Goal: Task Accomplishment & Management: Use online tool/utility

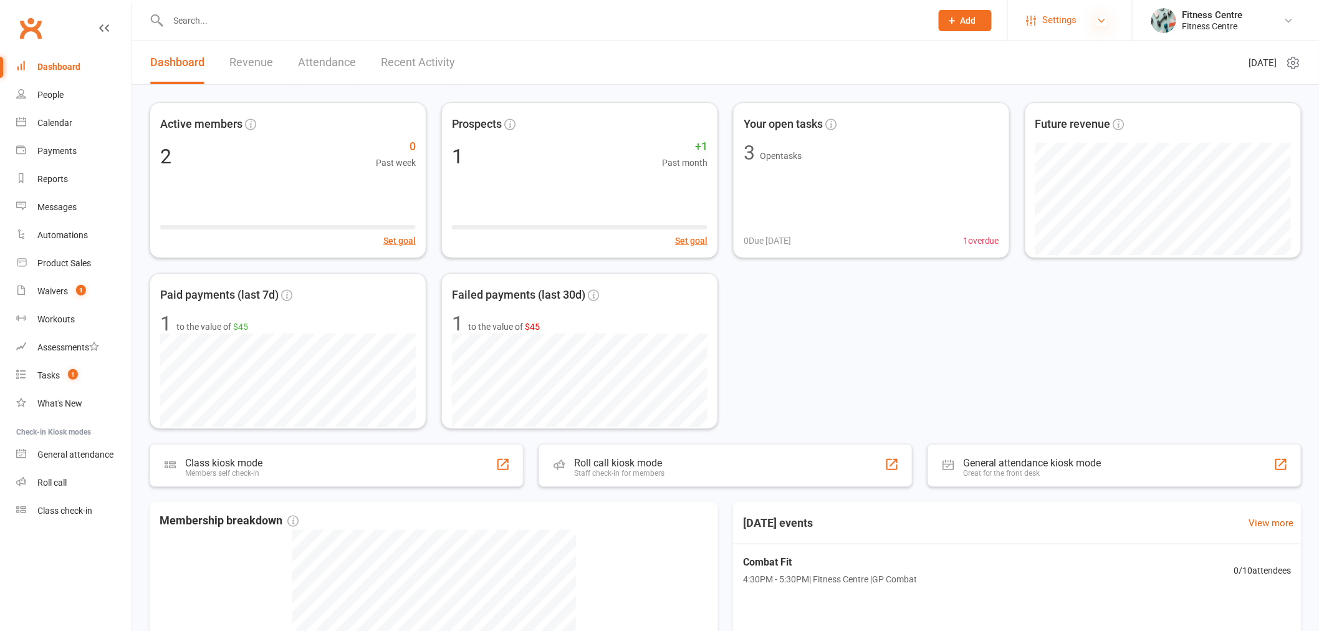
click at [1097, 21] on icon at bounding box center [1102, 21] width 10 height 10
click at [1287, 64] on icon at bounding box center [1292, 63] width 11 height 12
click at [1270, 103] on link "Manage dashlet library" at bounding box center [1228, 112] width 123 height 25
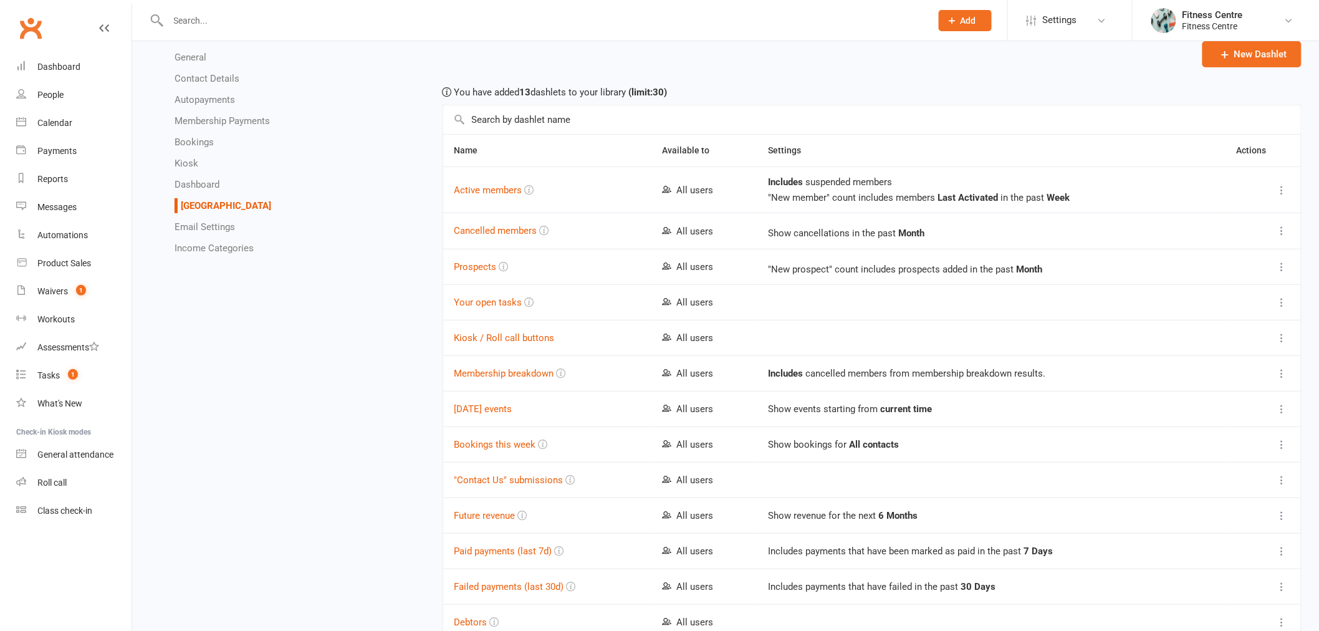
scroll to position [228, 0]
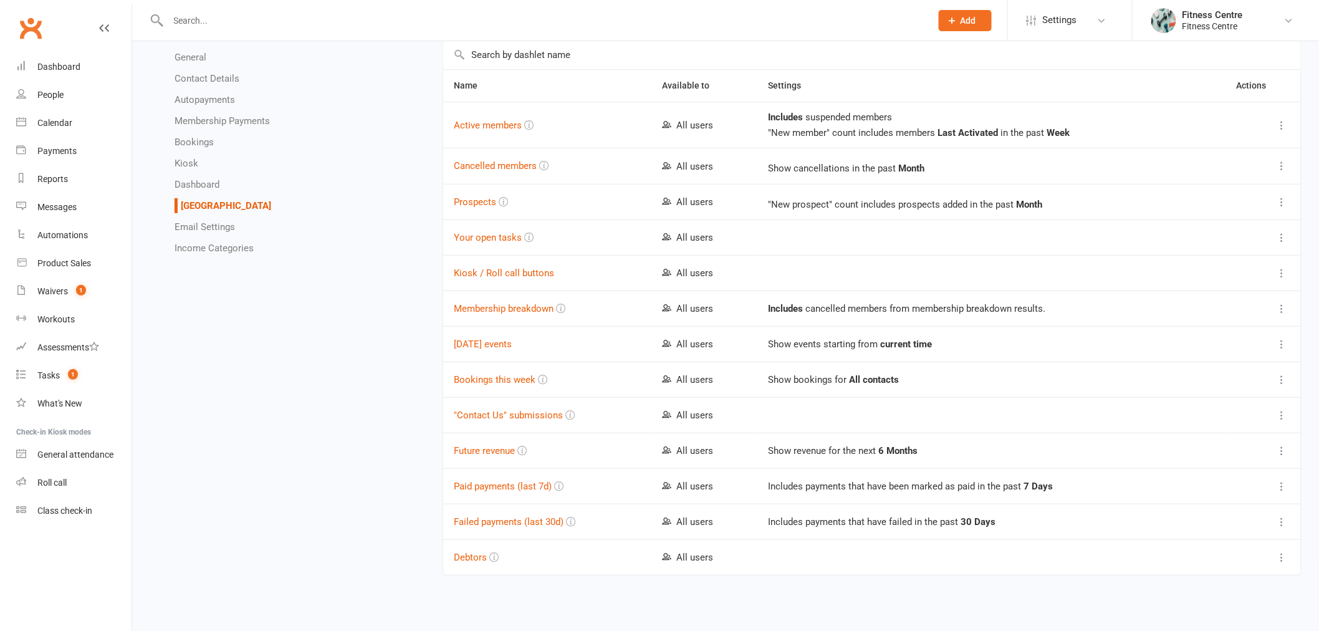
click at [1285, 561] on icon at bounding box center [1282, 557] width 12 height 12
click at [1054, 563] on td at bounding box center [991, 557] width 468 height 36
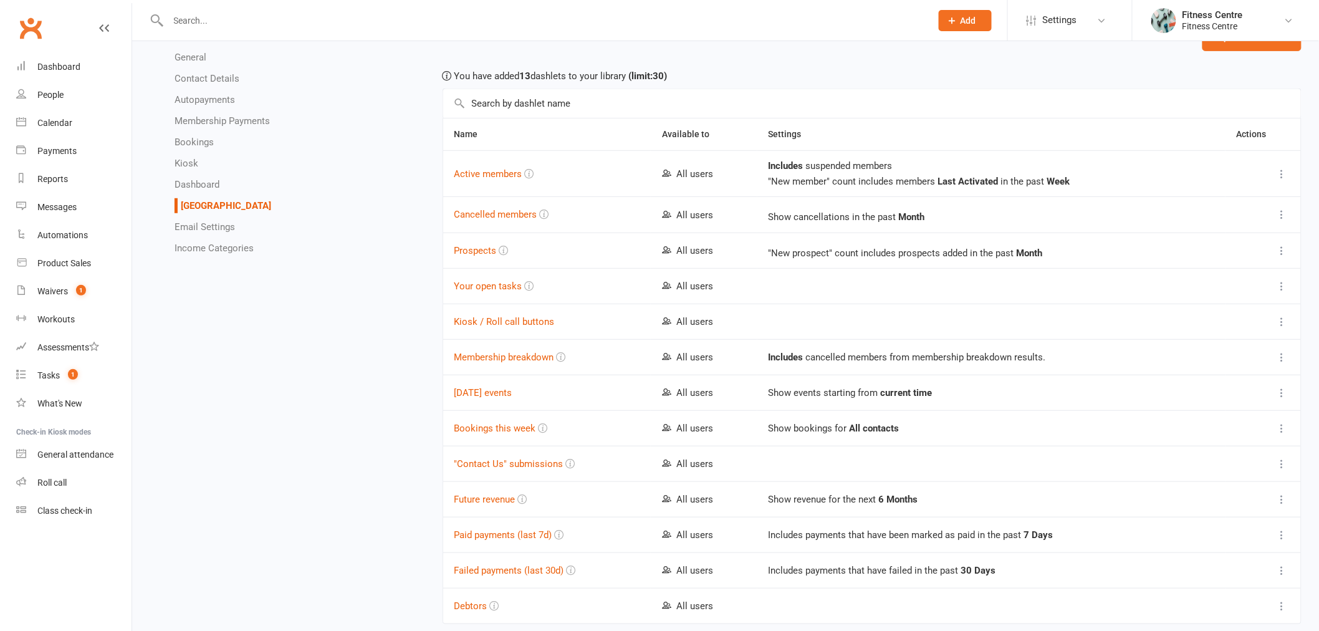
scroll to position [159, 0]
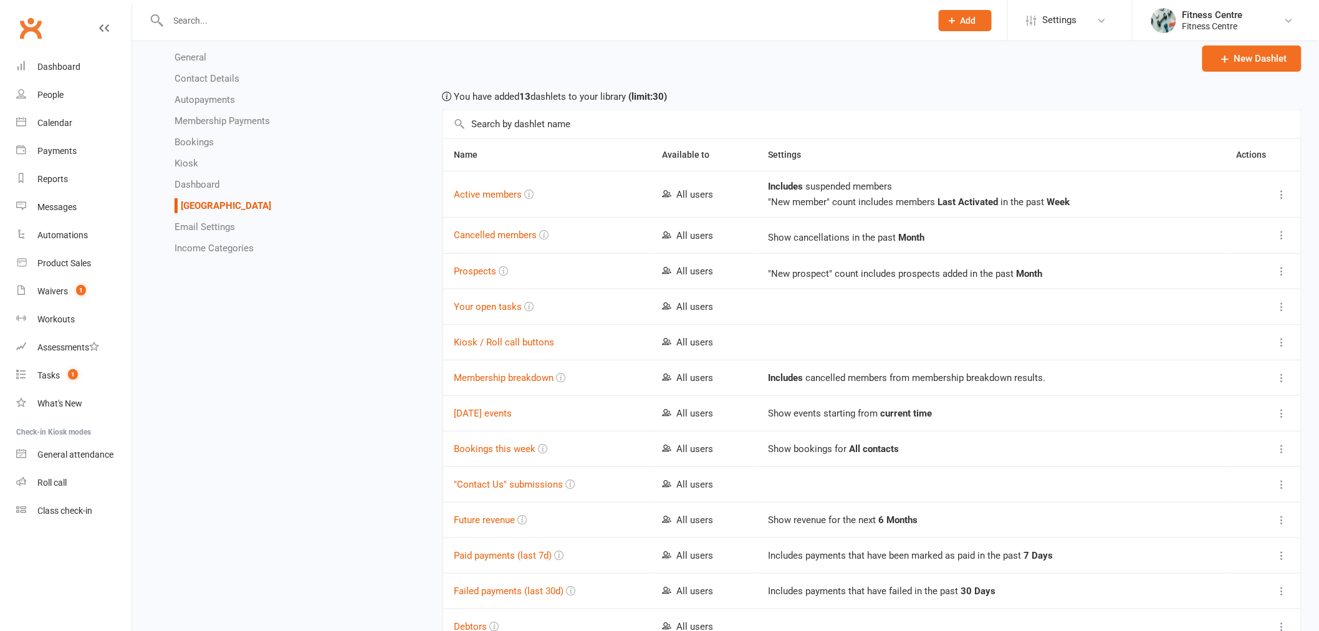
click at [340, 338] on div "General Contact Details Autopayments Membership Payments Bookings Kiosk Dashboa…" at bounding box center [725, 305] width 1170 height 753
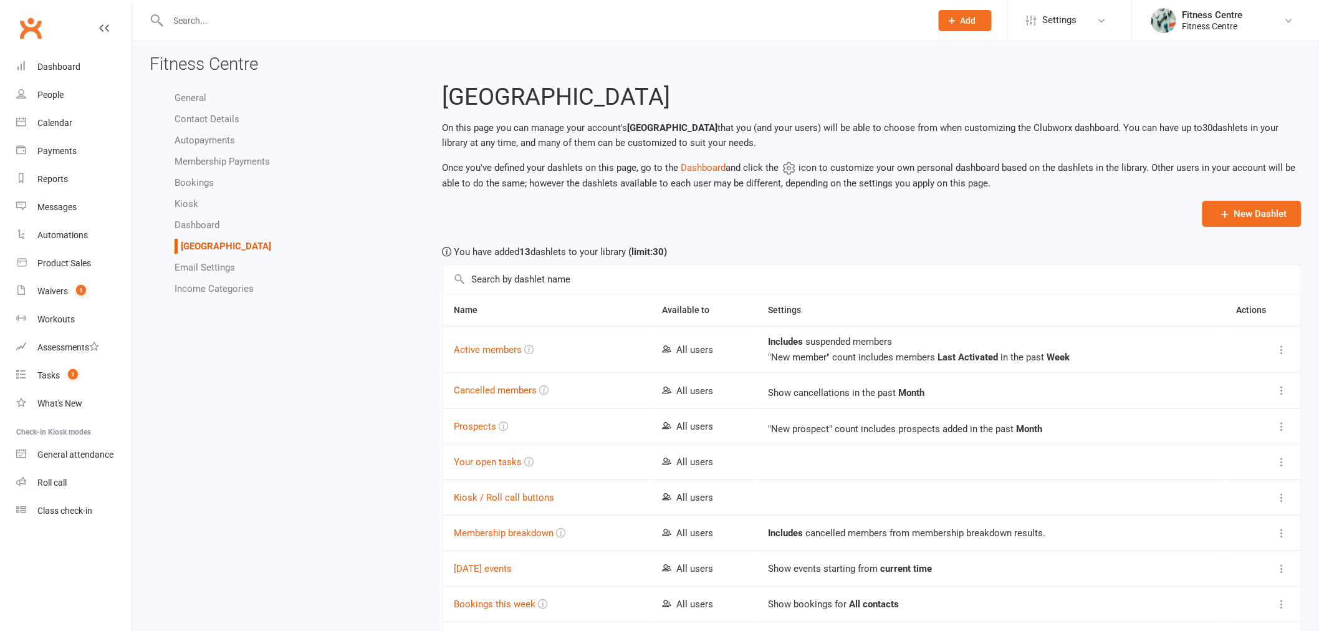
scroll to position [0, 0]
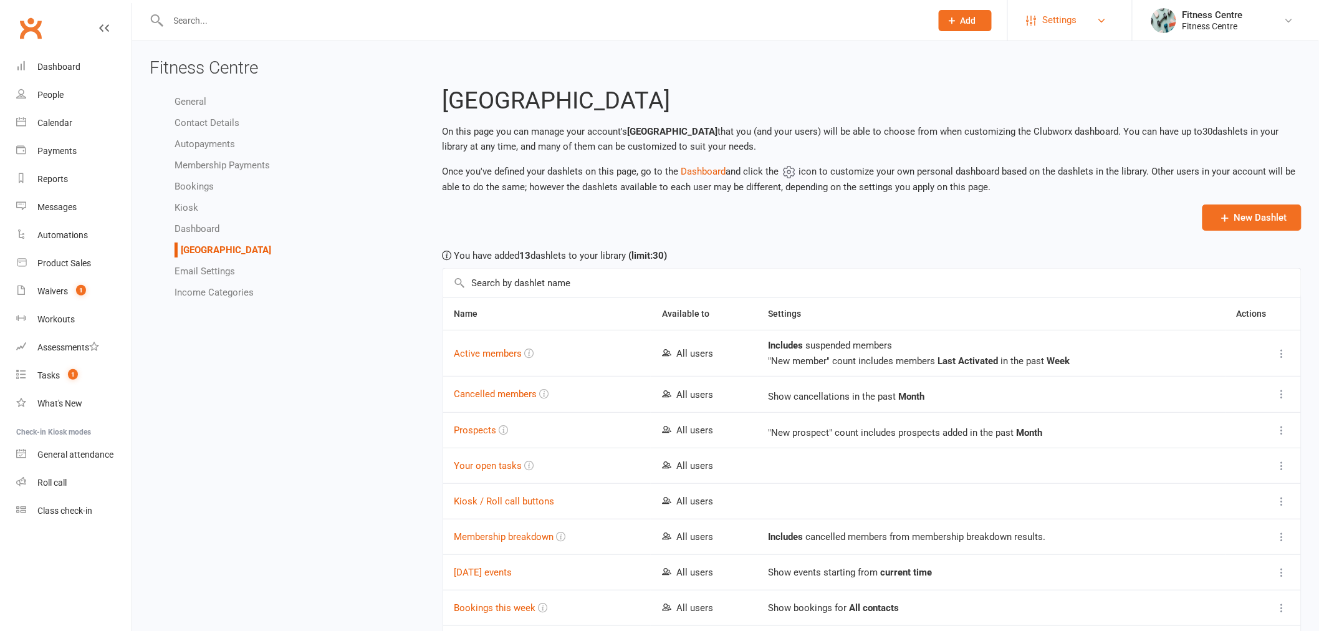
click at [1049, 14] on span "Settings" at bounding box center [1060, 20] width 34 height 28
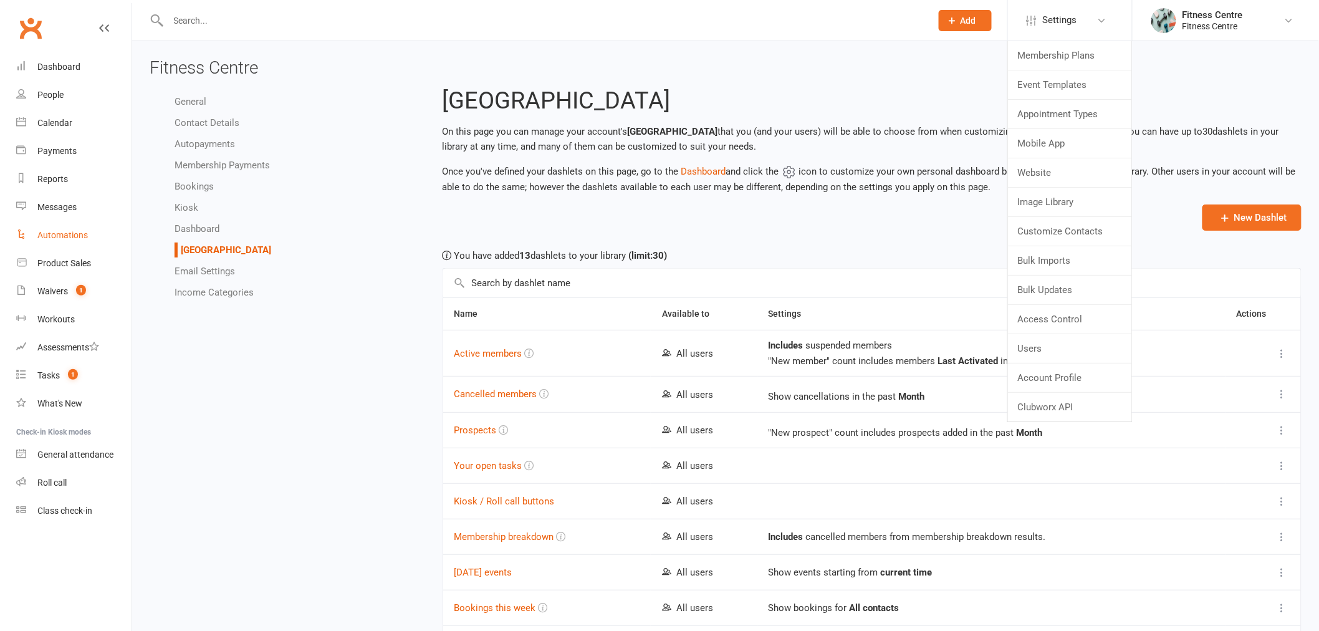
click at [54, 230] on div "Automations" at bounding box center [62, 235] width 50 height 10
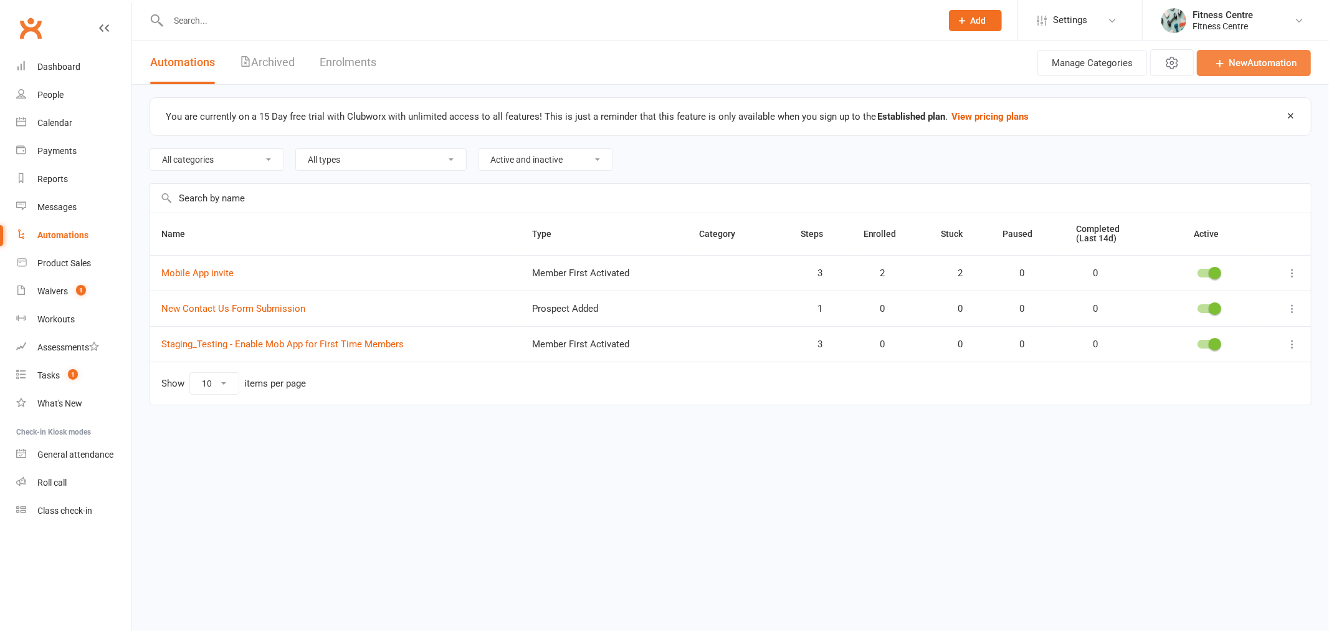
click at [1284, 57] on link "New Automation" at bounding box center [1254, 63] width 114 height 26
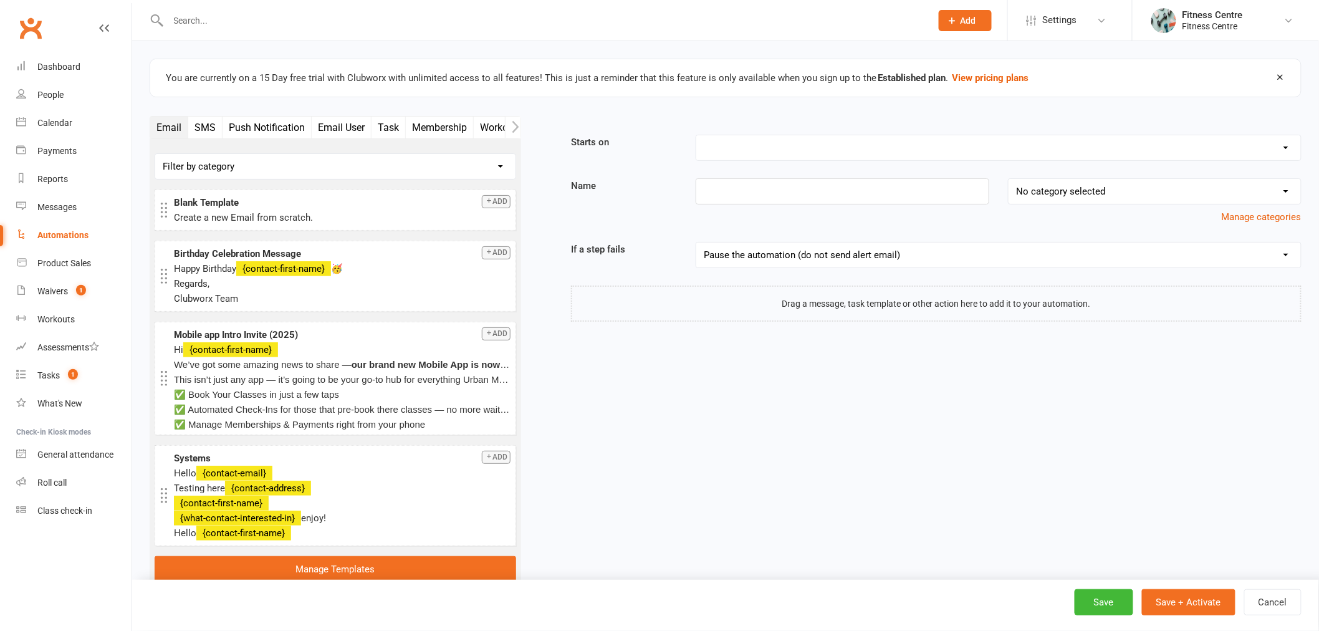
click at [785, 137] on select "Booking Cancelled Booking Due Booking Late-Cancelled Booking Marked Absent Book…" at bounding box center [998, 147] width 604 height 25
select select "3"
click at [696, 135] on select "Booking Cancelled Booking Due Booking Late-Cancelled Booking Marked Absent Book…" at bounding box center [998, 147] width 604 height 25
click at [739, 196] on input at bounding box center [842, 191] width 294 height 26
type input "Last Booking"
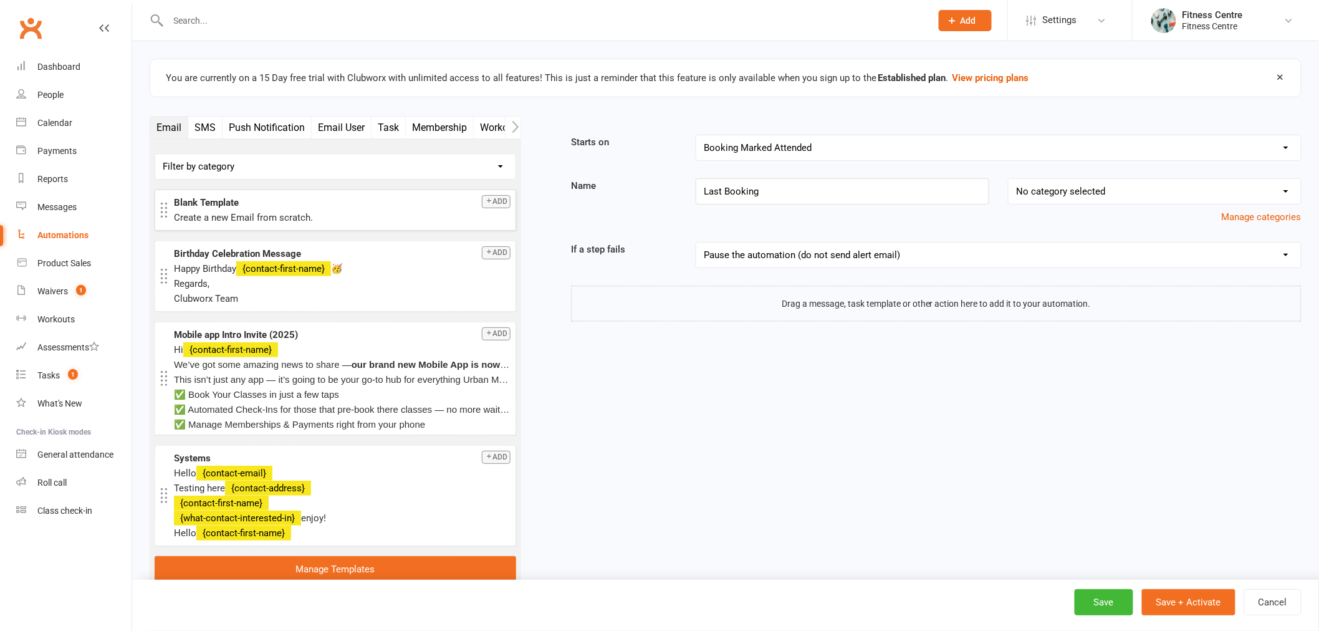
click at [490, 201] on icon "button" at bounding box center [488, 200] width 7 height 7
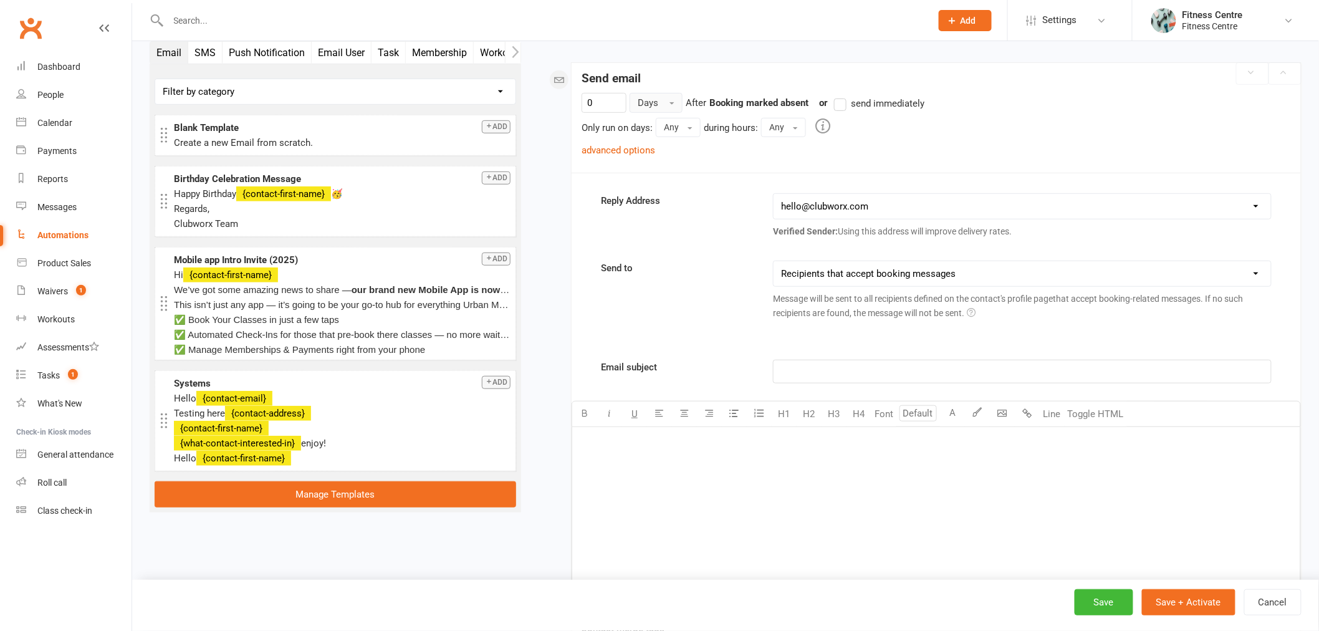
scroll to position [252, 0]
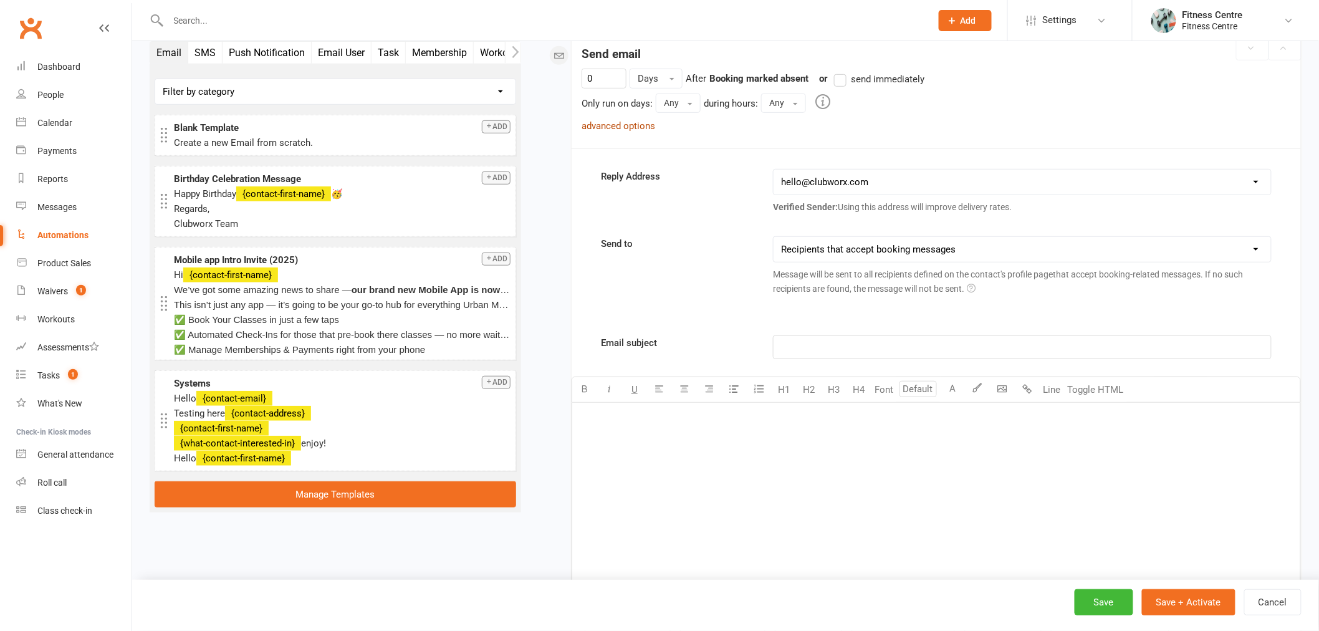
click at [621, 128] on link "advanced options" at bounding box center [618, 125] width 74 height 11
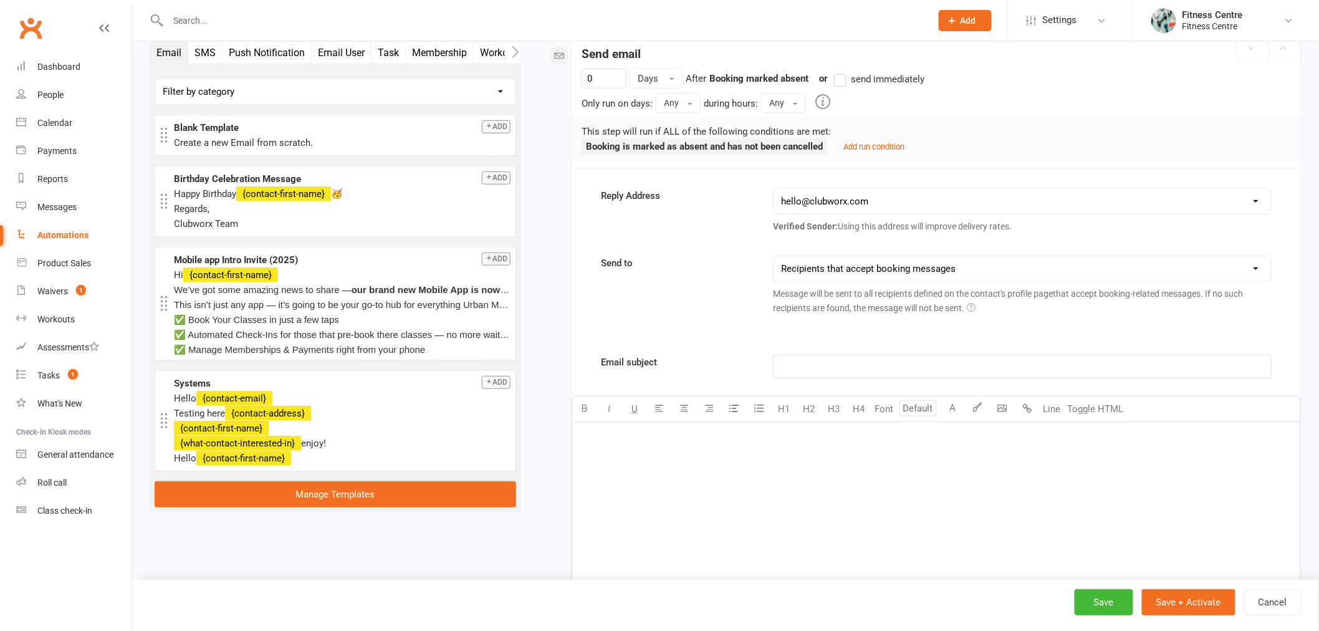
click at [890, 138] on p "This step will run if ALL of the following conditions are met:" at bounding box center [935, 131] width 709 height 15
click at [885, 151] on small "Add run condition" at bounding box center [873, 146] width 61 height 9
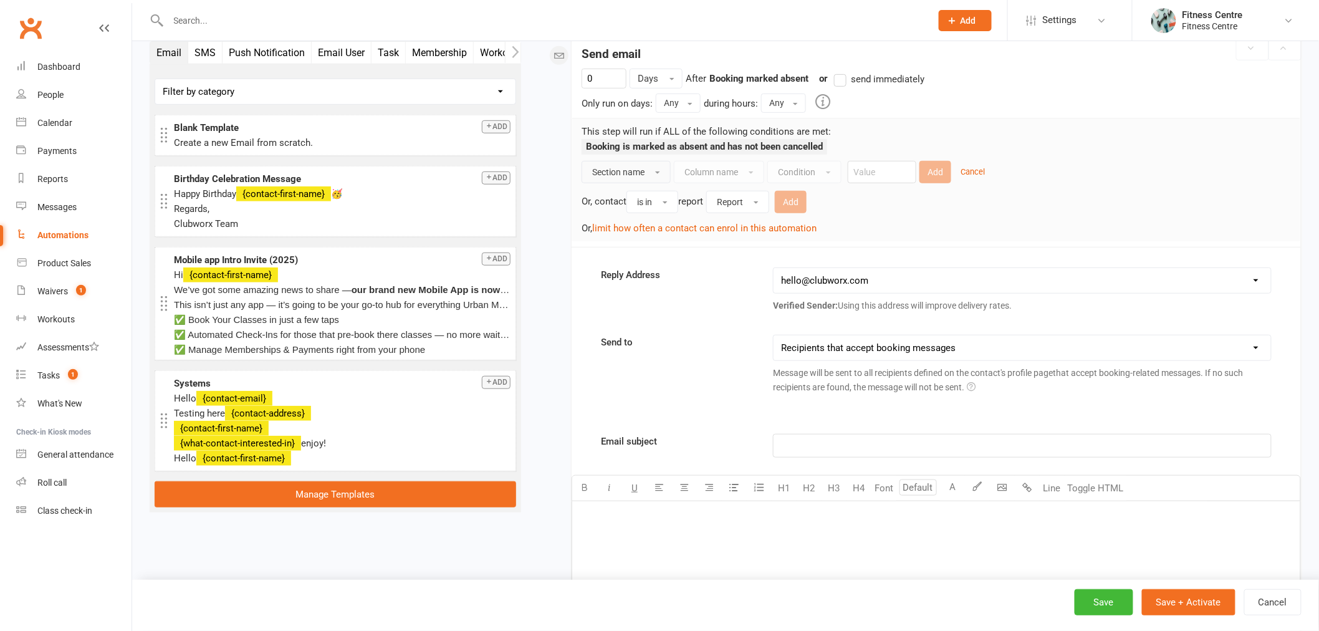
click at [631, 161] on button "Section name" at bounding box center [625, 172] width 89 height 22
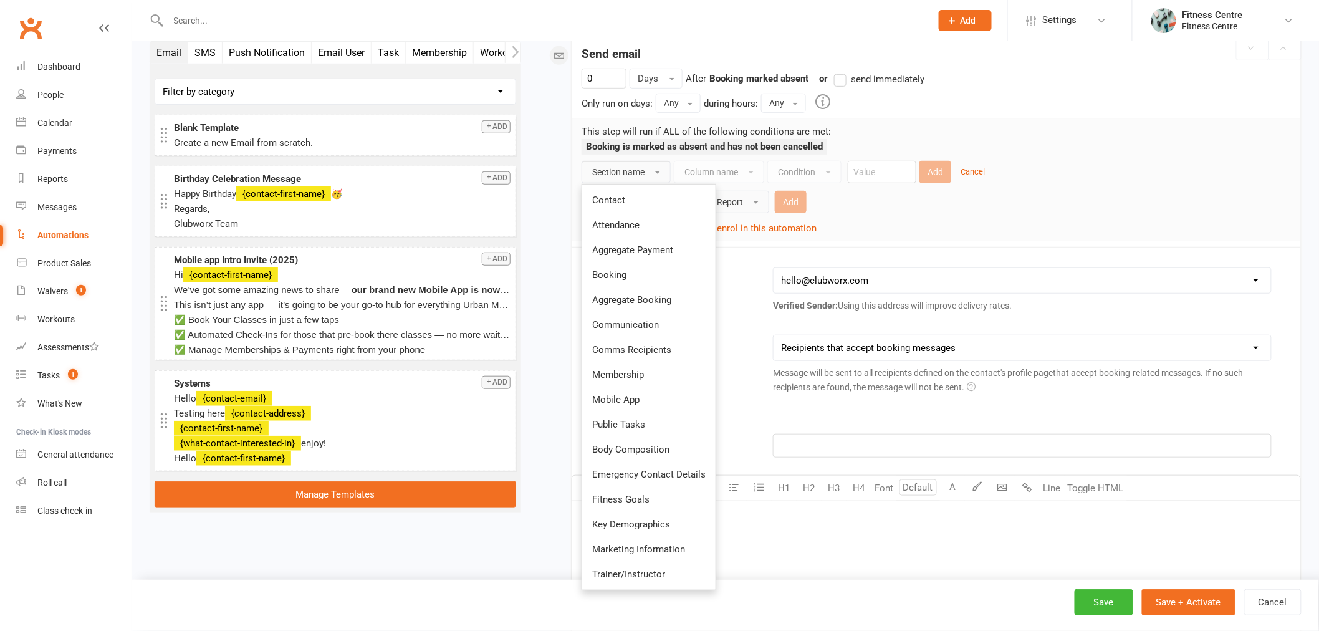
drag, startPoint x: 648, startPoint y: 266, endPoint x: 724, endPoint y: 196, distance: 103.2
click at [648, 266] on link "Booking" at bounding box center [648, 274] width 133 height 25
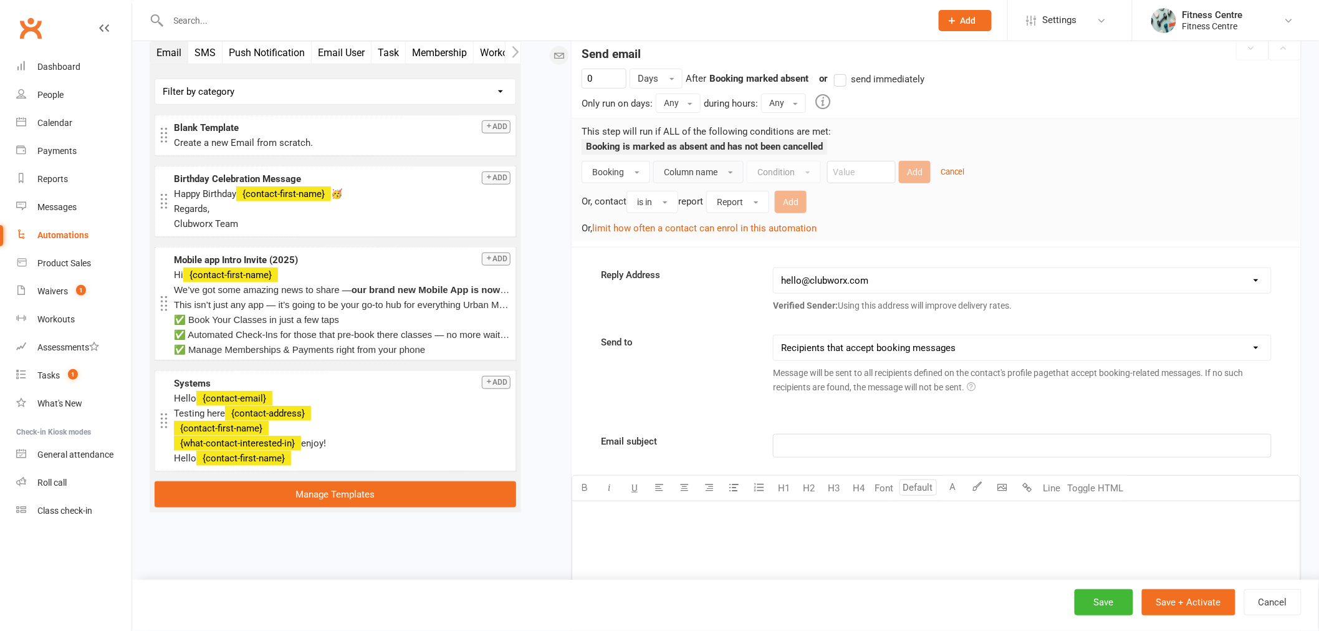
click at [717, 176] on span "Column name" at bounding box center [691, 172] width 54 height 10
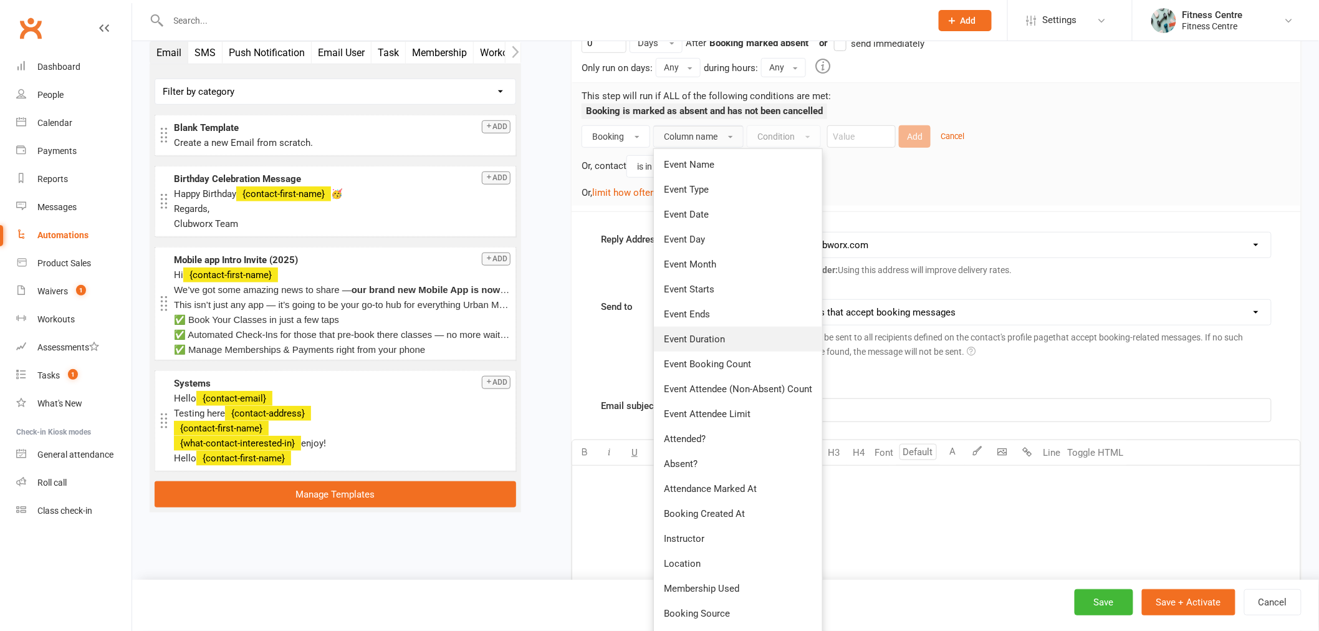
scroll to position [321, 0]
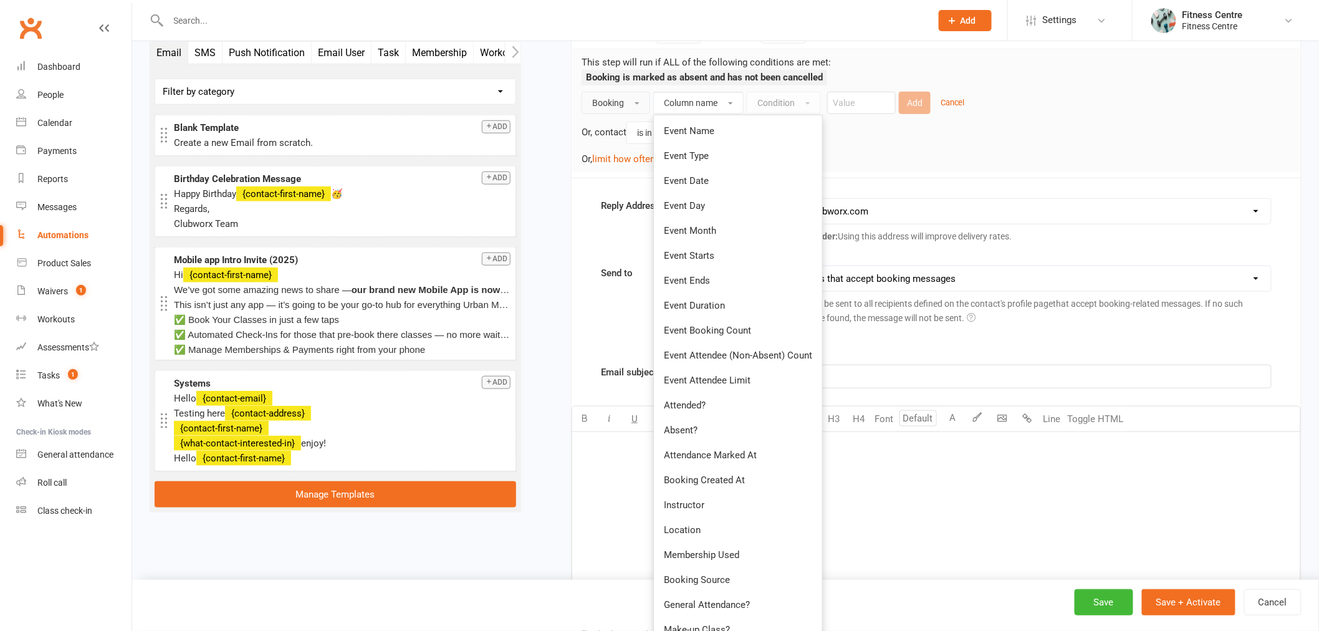
click at [603, 98] on span "Booking" at bounding box center [608, 103] width 32 height 10
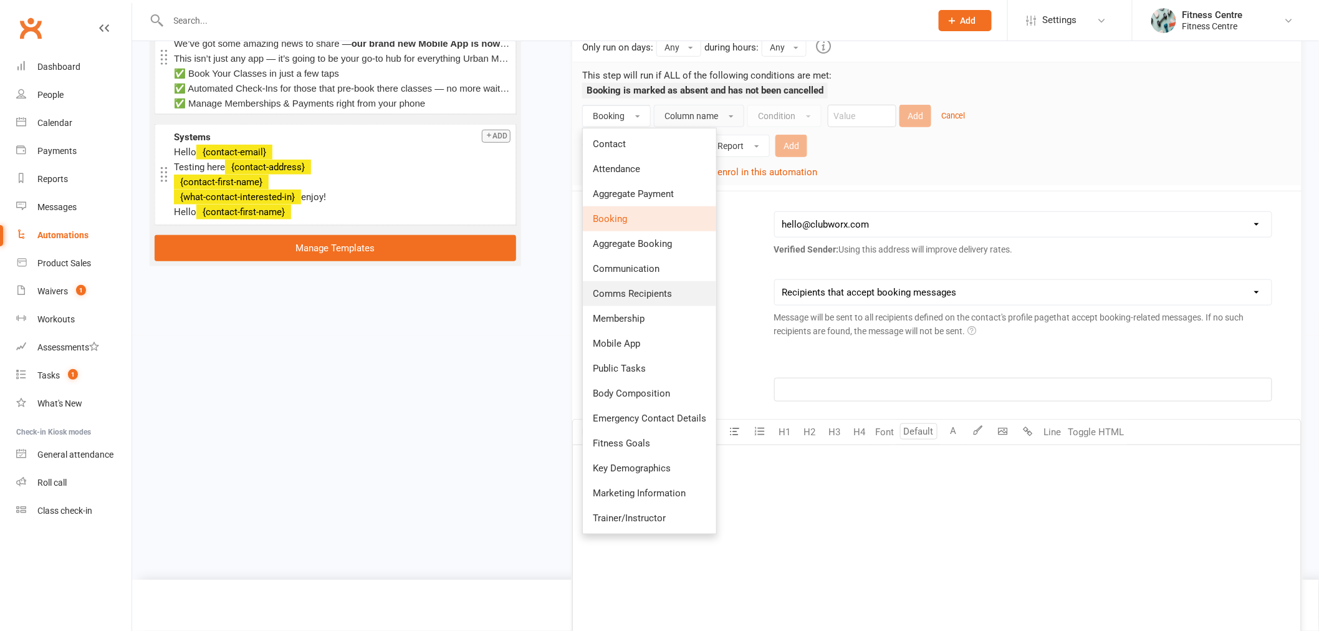
drag, startPoint x: 619, startPoint y: 290, endPoint x: 620, endPoint y: 303, distance: 13.1
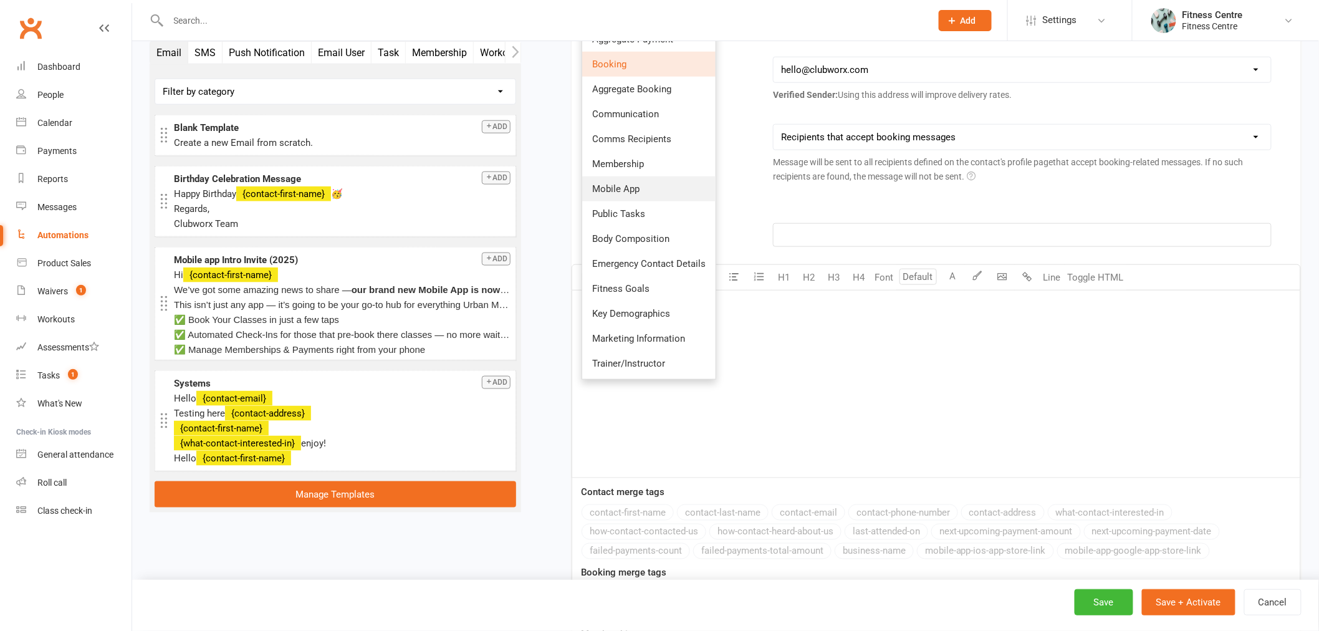
scroll to position [393, 0]
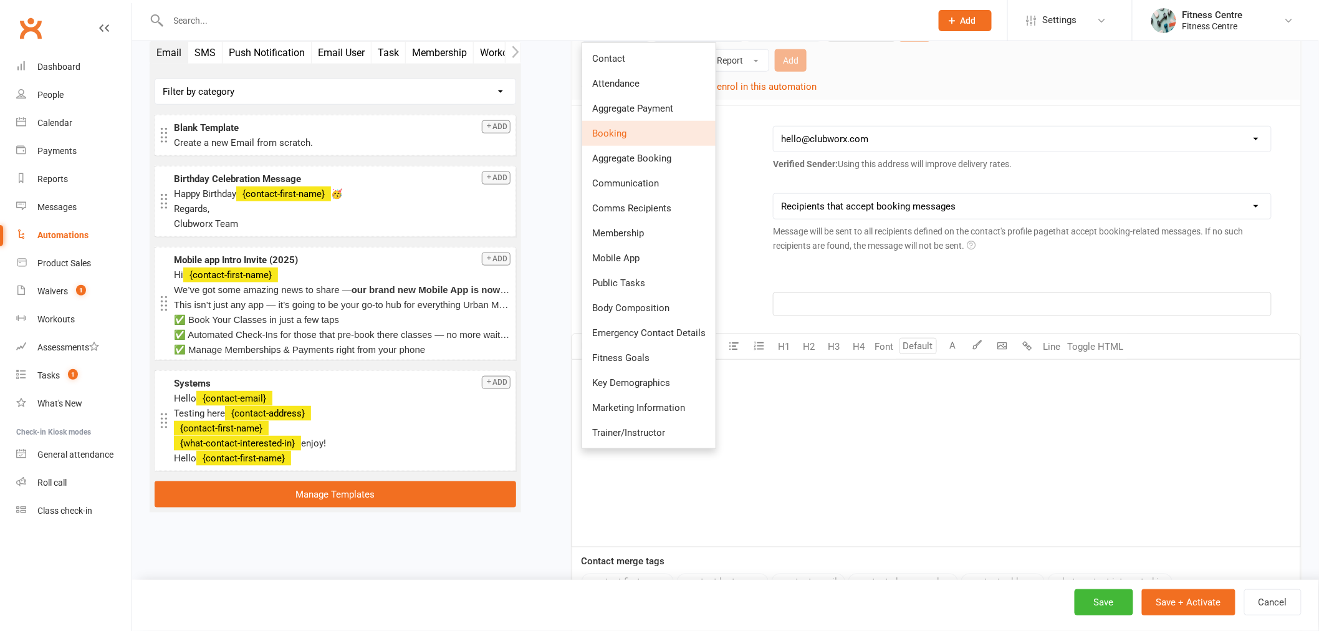
click at [563, 362] on div "Starts on Booking Cancelled Booking Due Booking Late-Cancelled Booking Marked A…" at bounding box center [920, 319] width 761 height 1157
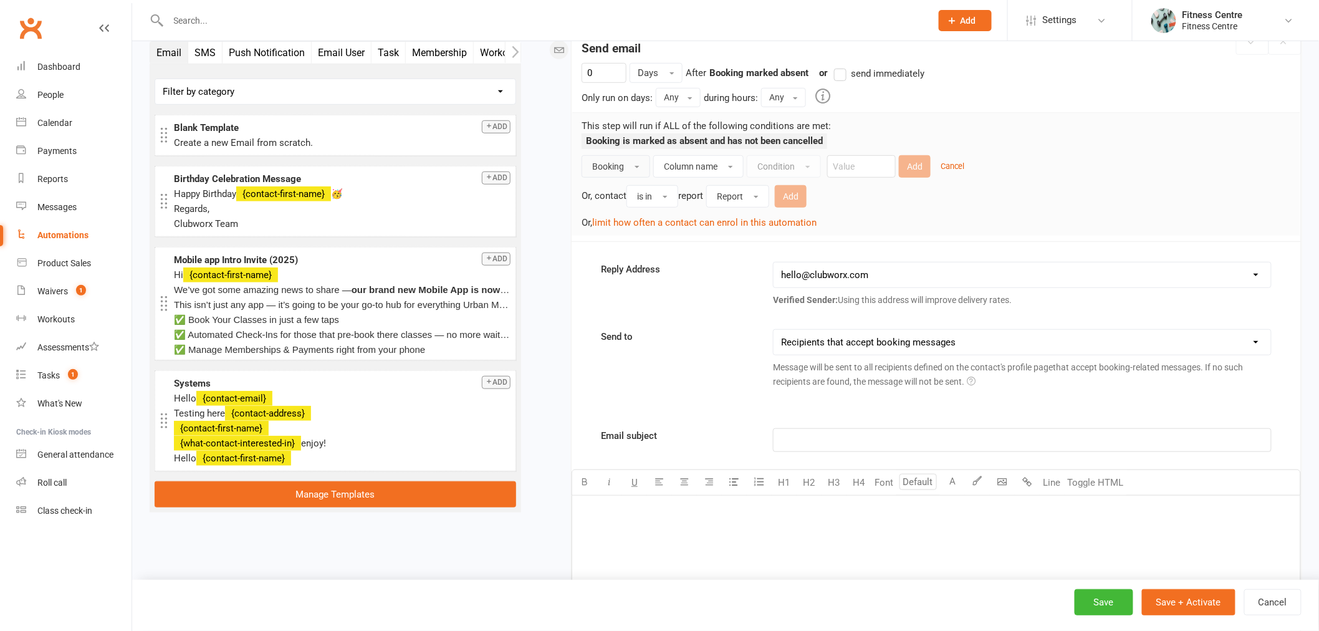
scroll to position [116, 0]
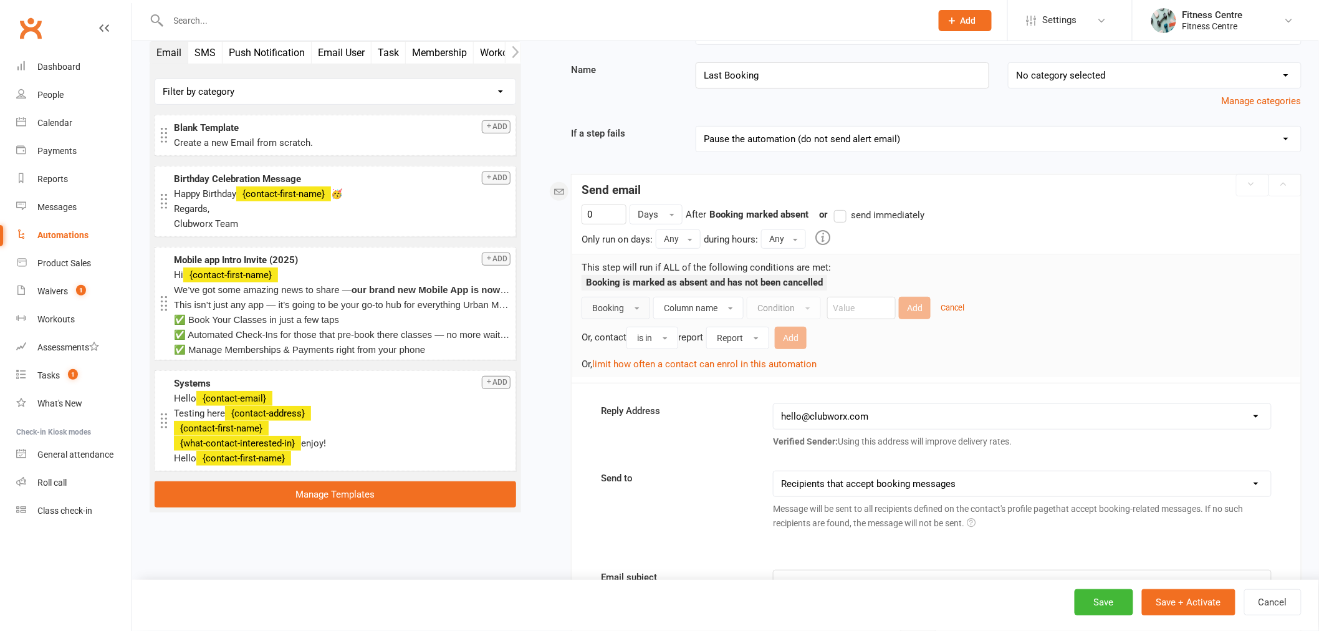
click at [642, 306] on button "Booking" at bounding box center [615, 308] width 69 height 22
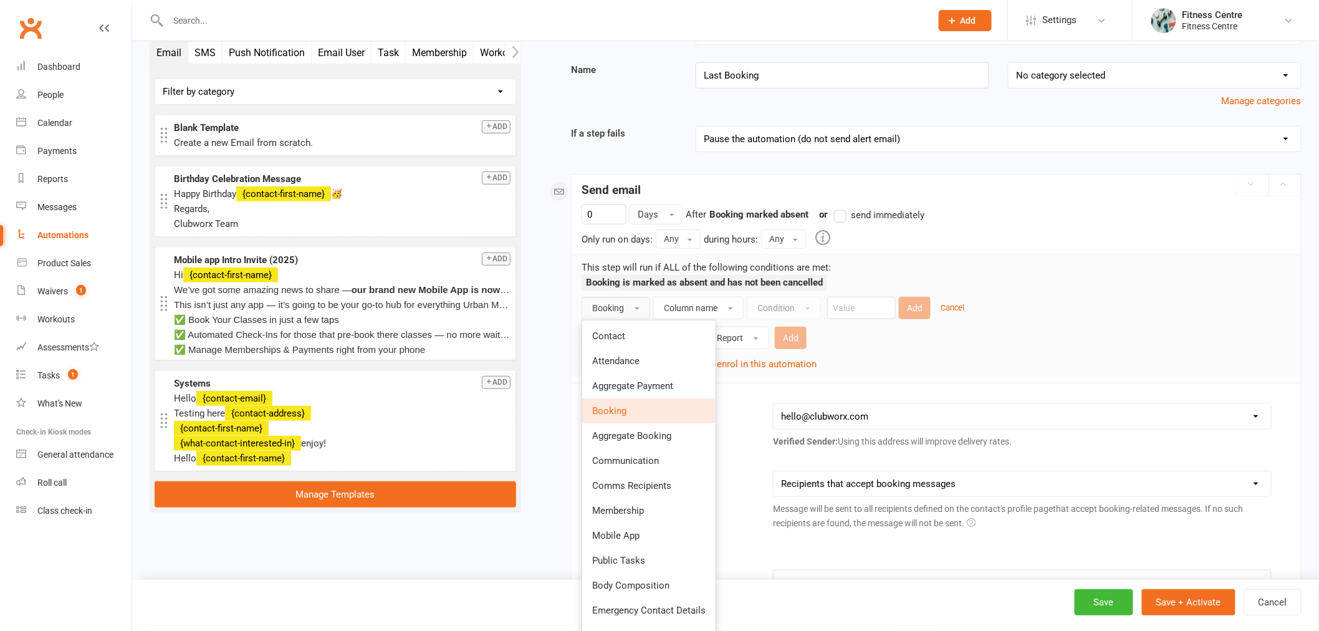
click at [713, 294] on ul "Booking is marked as absent and has not been cancelled" at bounding box center [704, 286] width 246 height 22
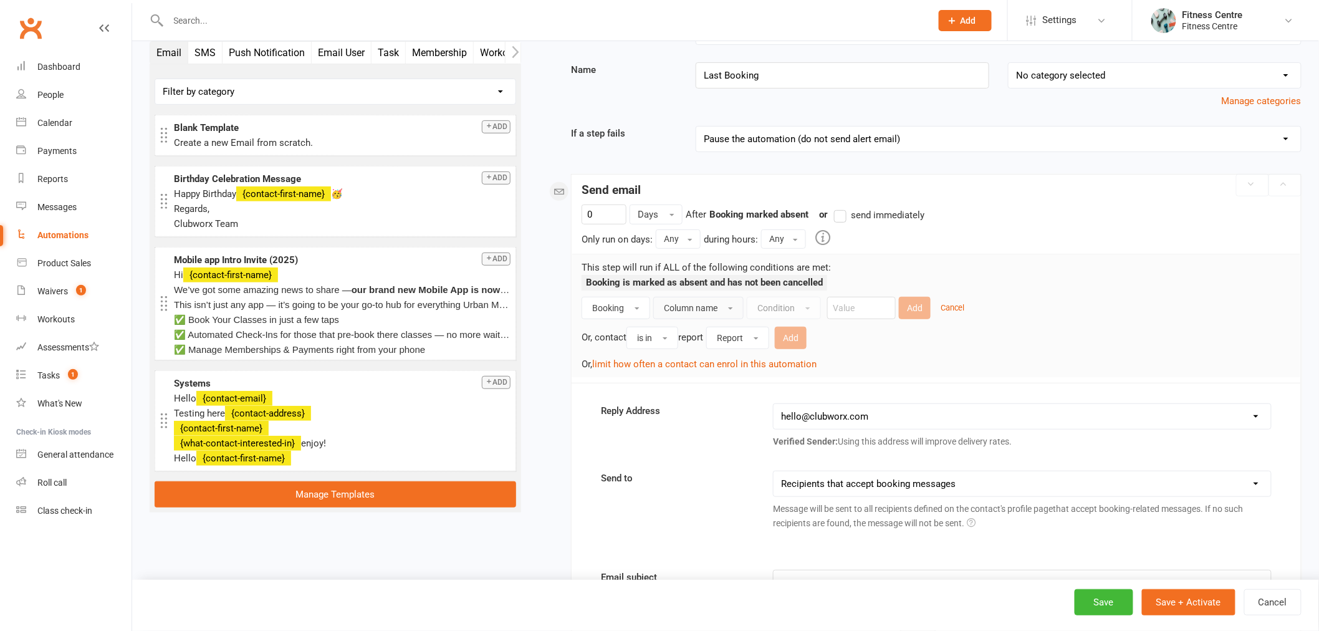
click at [714, 306] on span "Column name" at bounding box center [691, 308] width 54 height 10
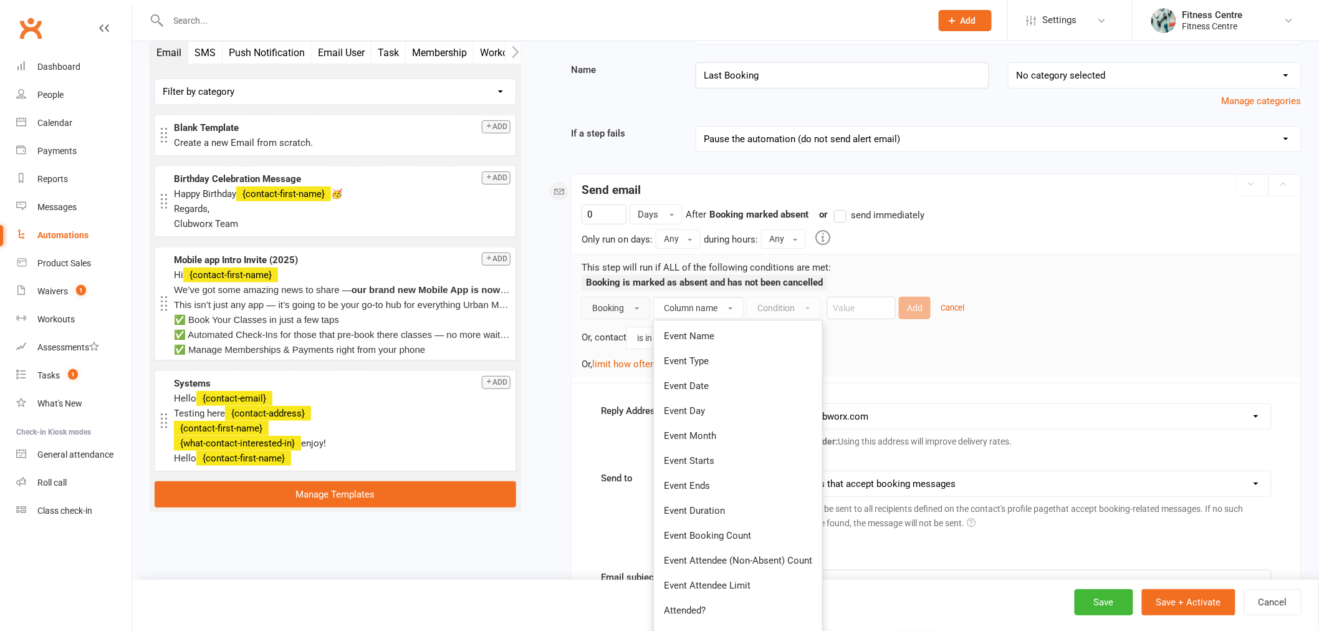
click at [608, 300] on button "Booking" at bounding box center [615, 308] width 69 height 22
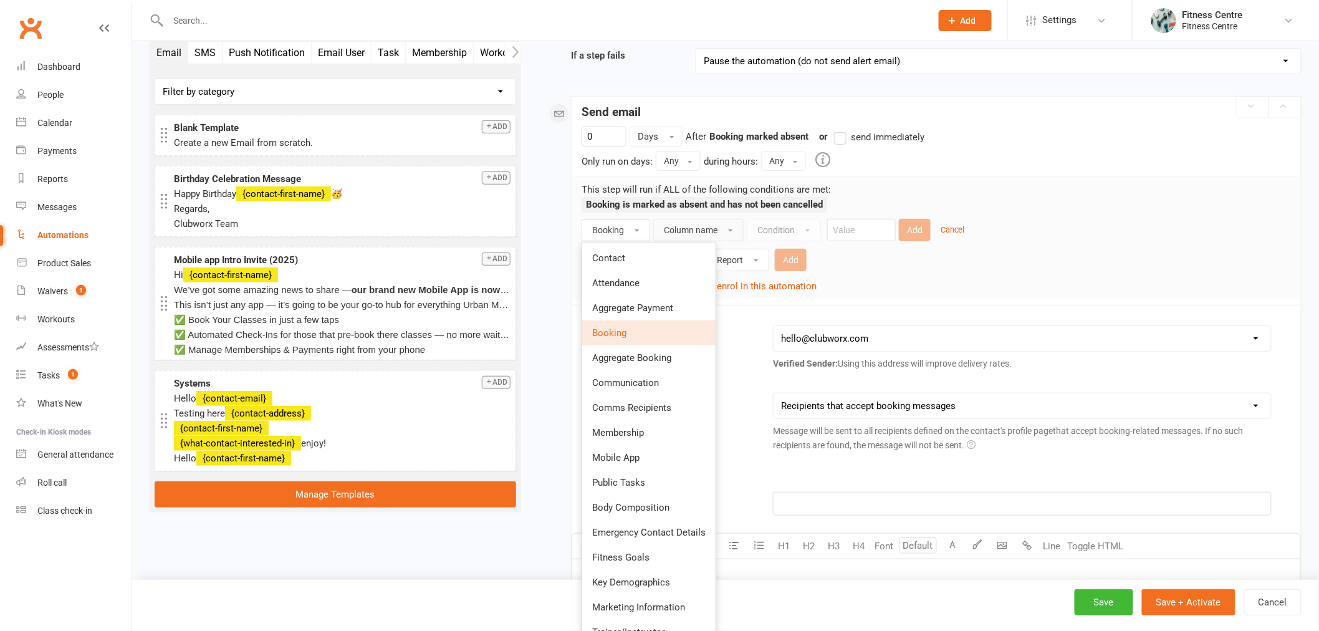
scroll to position [324, 0]
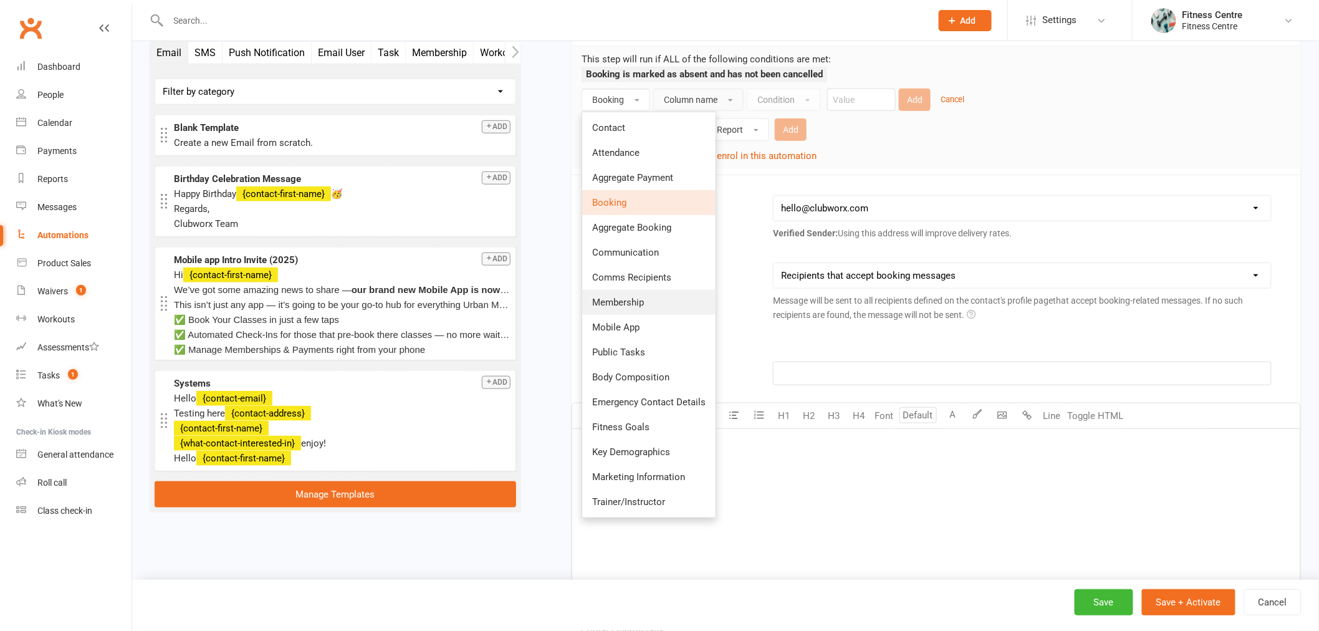
click at [620, 297] on span "Membership" at bounding box center [618, 302] width 52 height 11
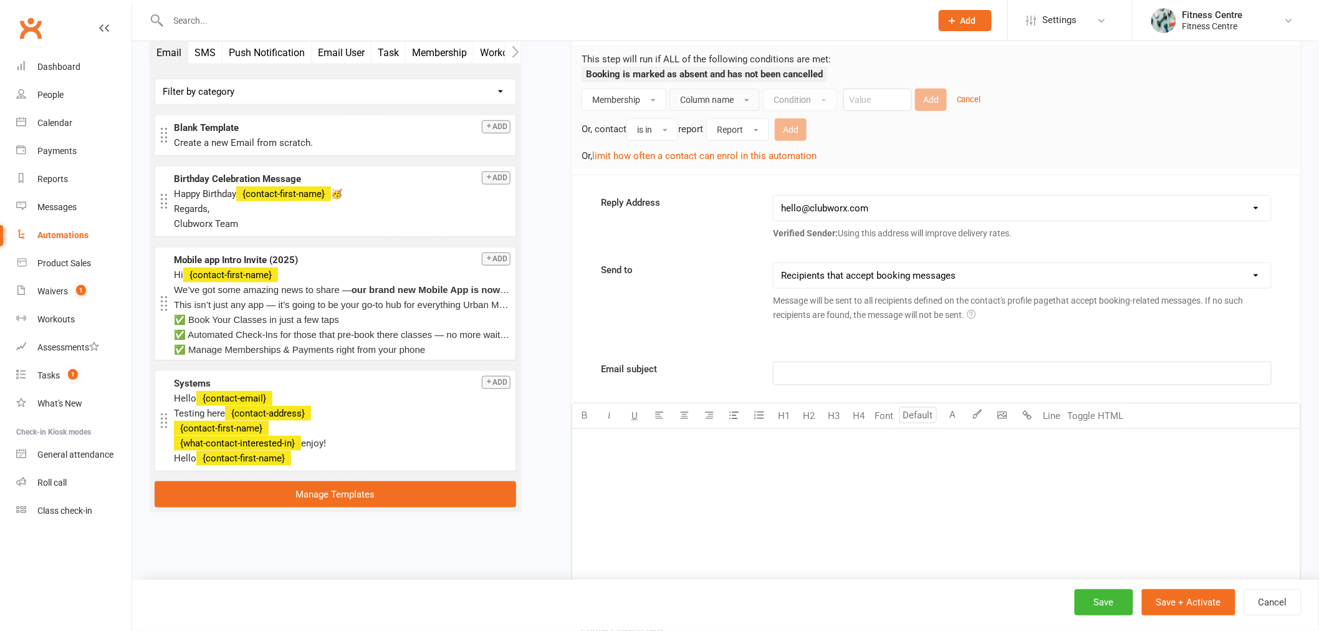
click at [711, 100] on span "Column name" at bounding box center [707, 100] width 54 height 10
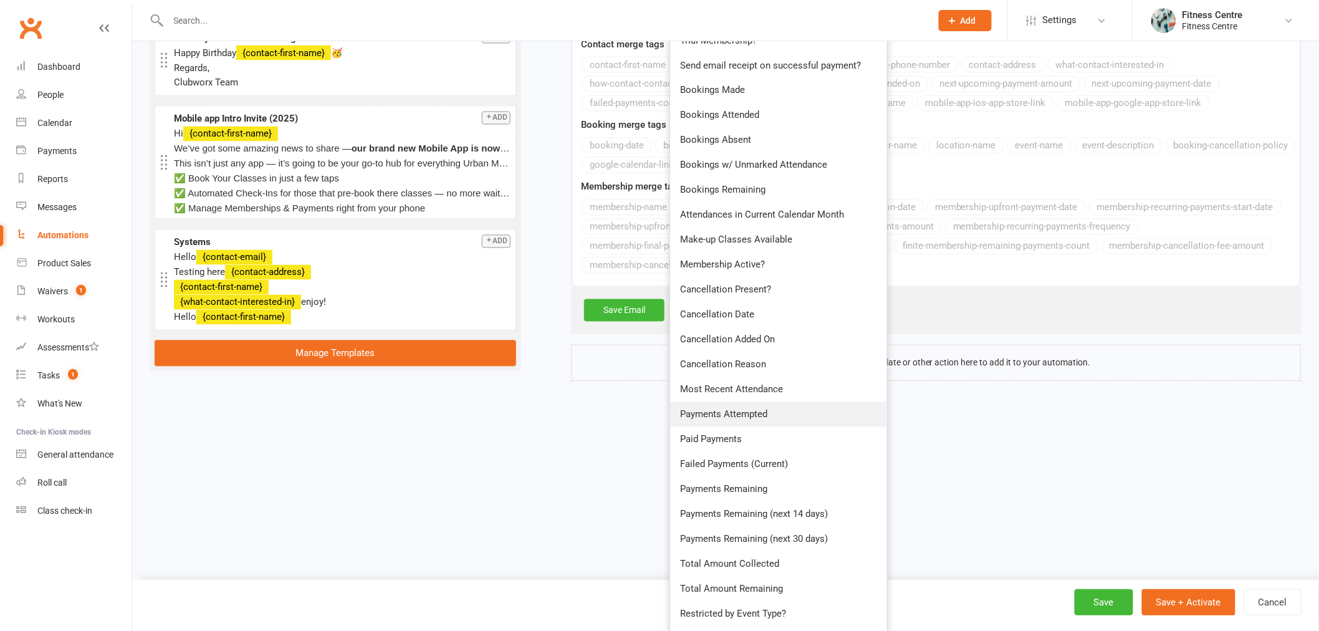
scroll to position [877, 0]
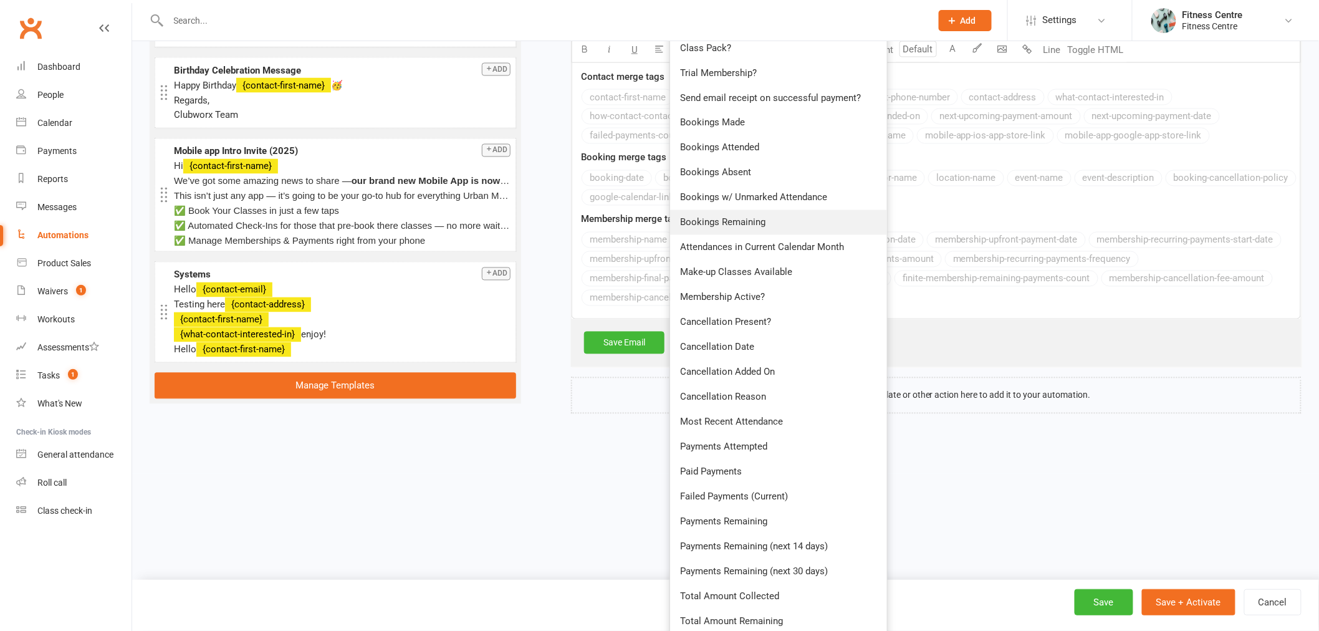
click at [709, 222] on span "Bookings Remaining" at bounding box center [722, 222] width 85 height 11
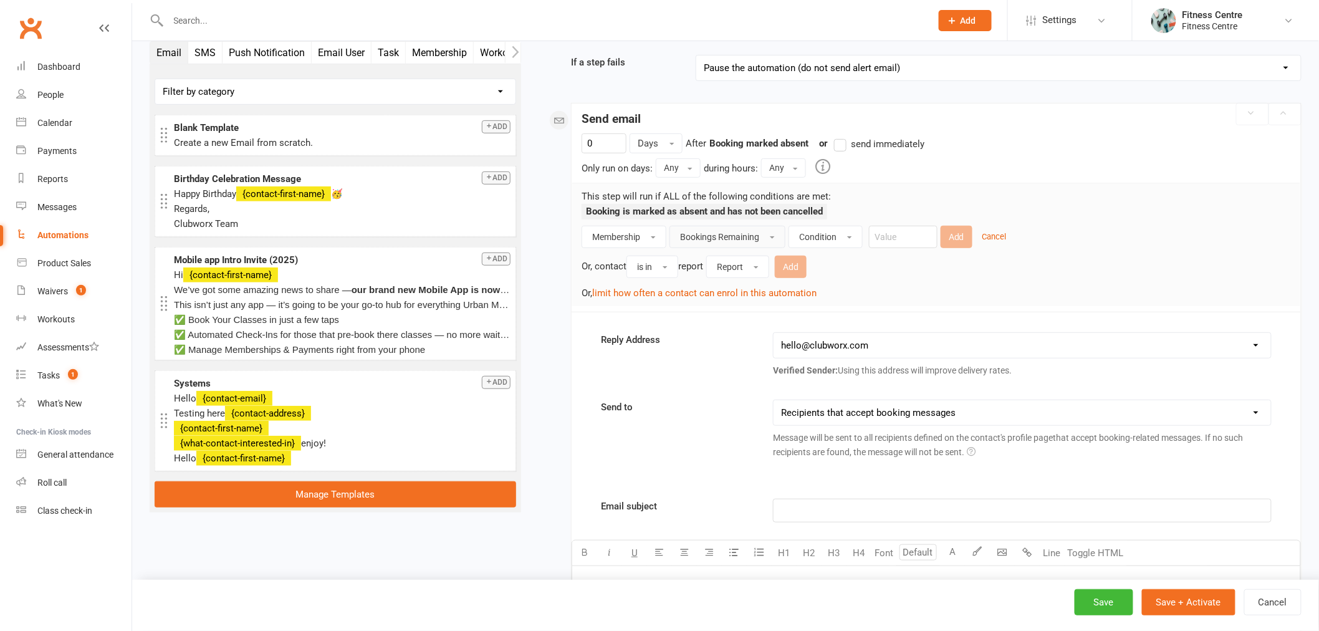
scroll to position [185, 0]
click at [810, 244] on button "Condition" at bounding box center [825, 238] width 74 height 22
click at [821, 270] on link "Is" at bounding box center [850, 266] width 123 height 25
click at [886, 232] on input "number" at bounding box center [872, 238] width 69 height 22
type input "1"
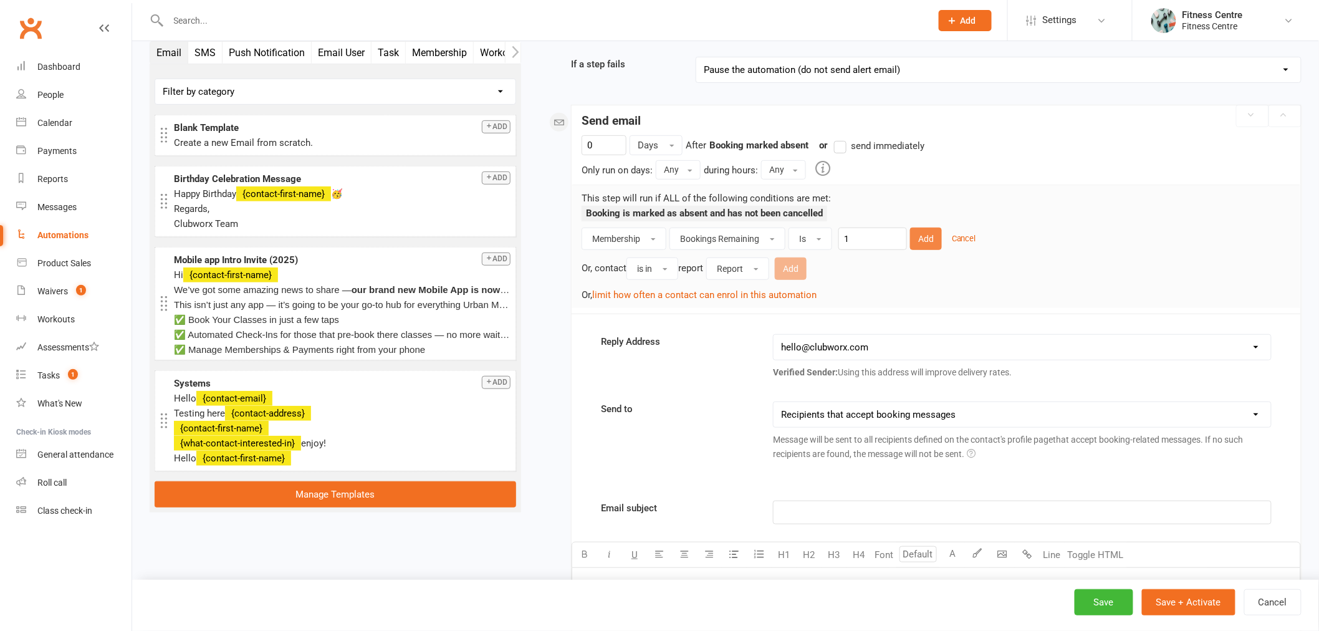
click at [931, 240] on button "Add" at bounding box center [926, 238] width 32 height 22
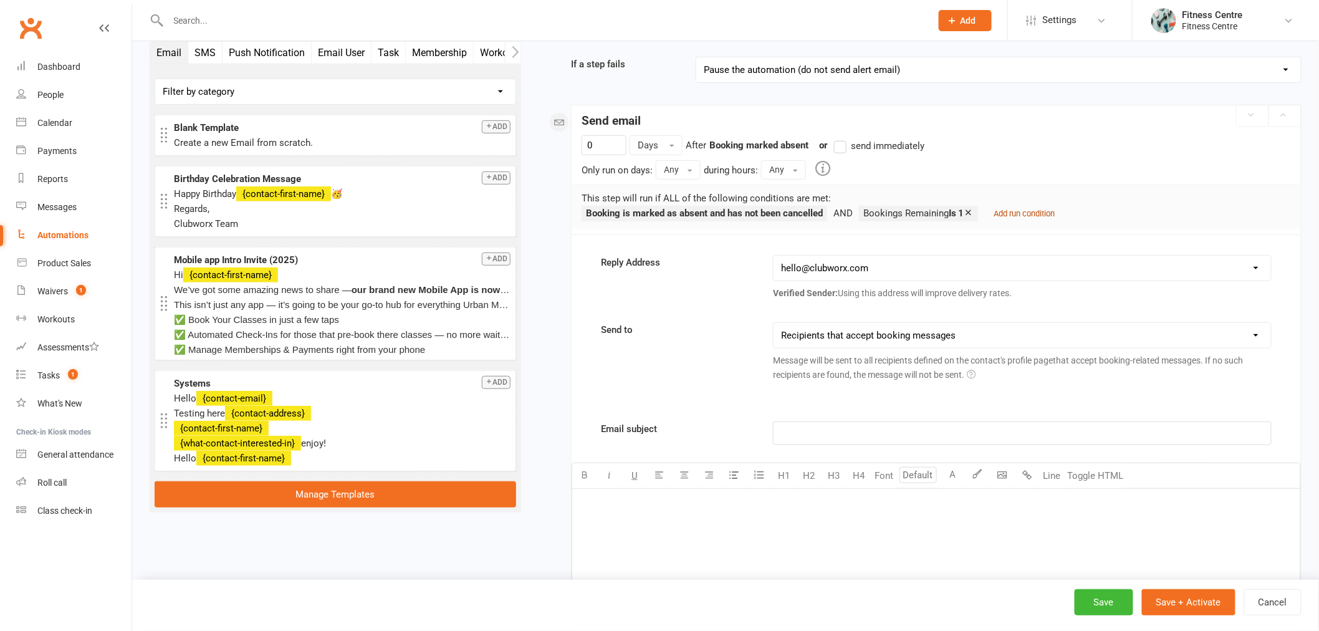
click at [1012, 215] on small "Add run condition" at bounding box center [1024, 213] width 61 height 9
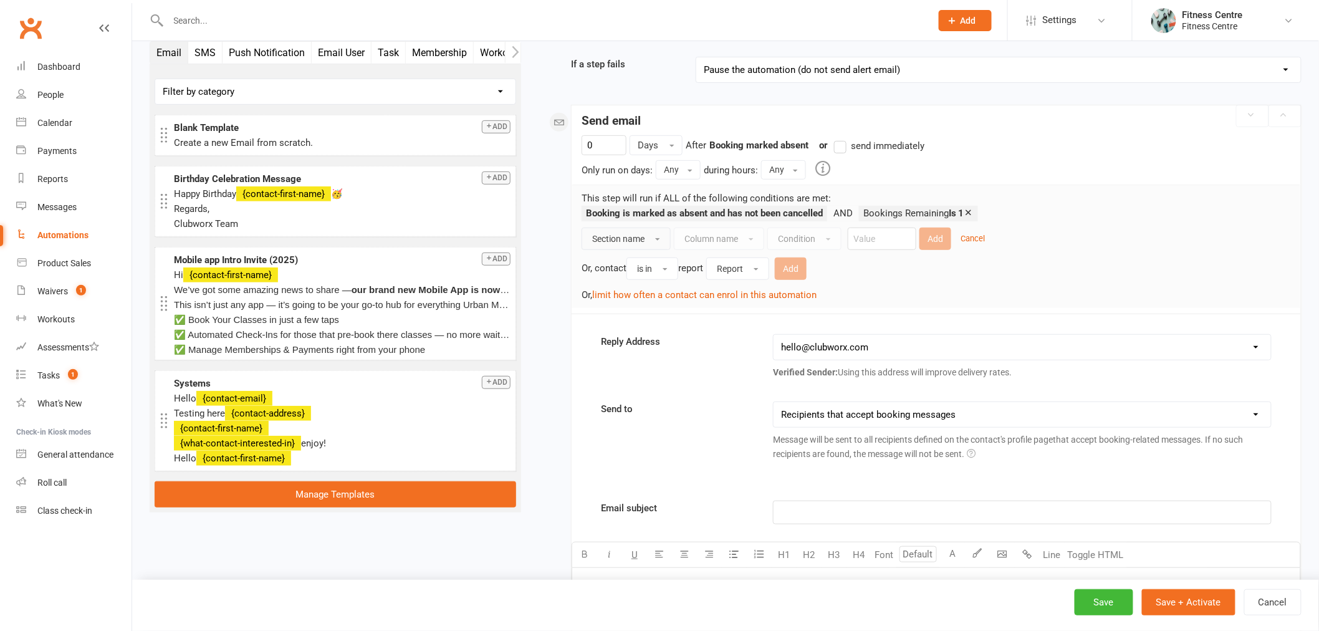
click at [664, 232] on button "Section name" at bounding box center [625, 238] width 89 height 22
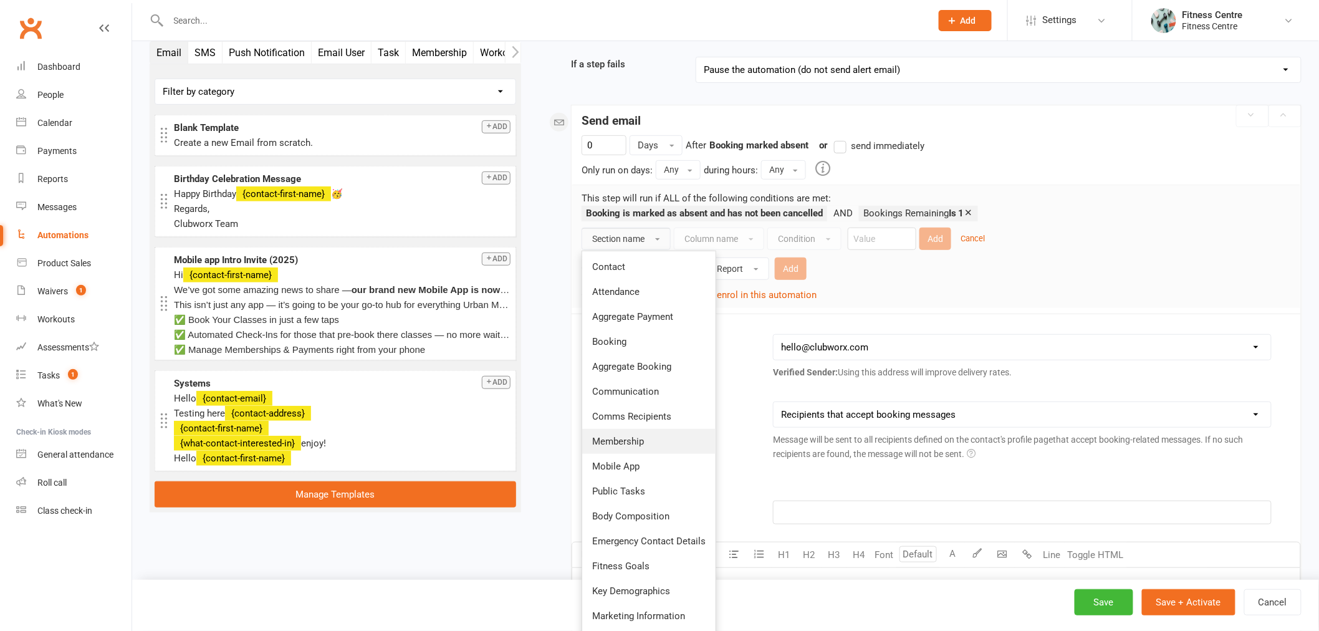
click at [645, 441] on link "Membership" at bounding box center [648, 441] width 133 height 25
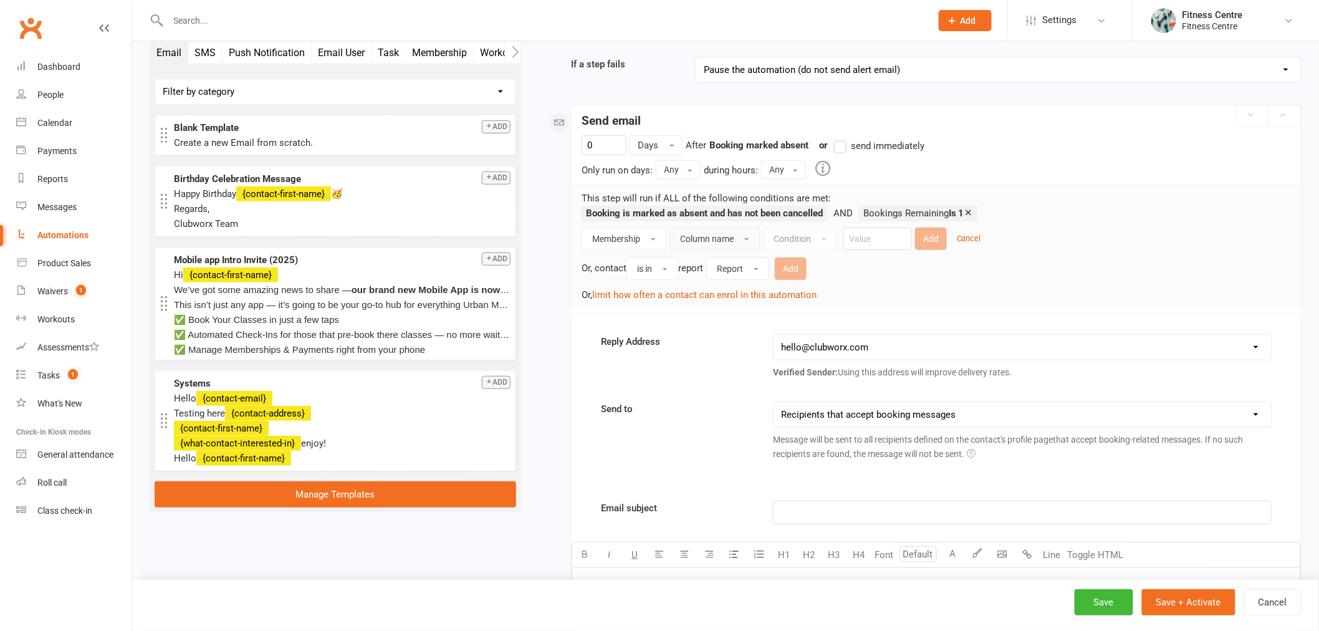
click at [702, 241] on span "Column name" at bounding box center [707, 239] width 54 height 10
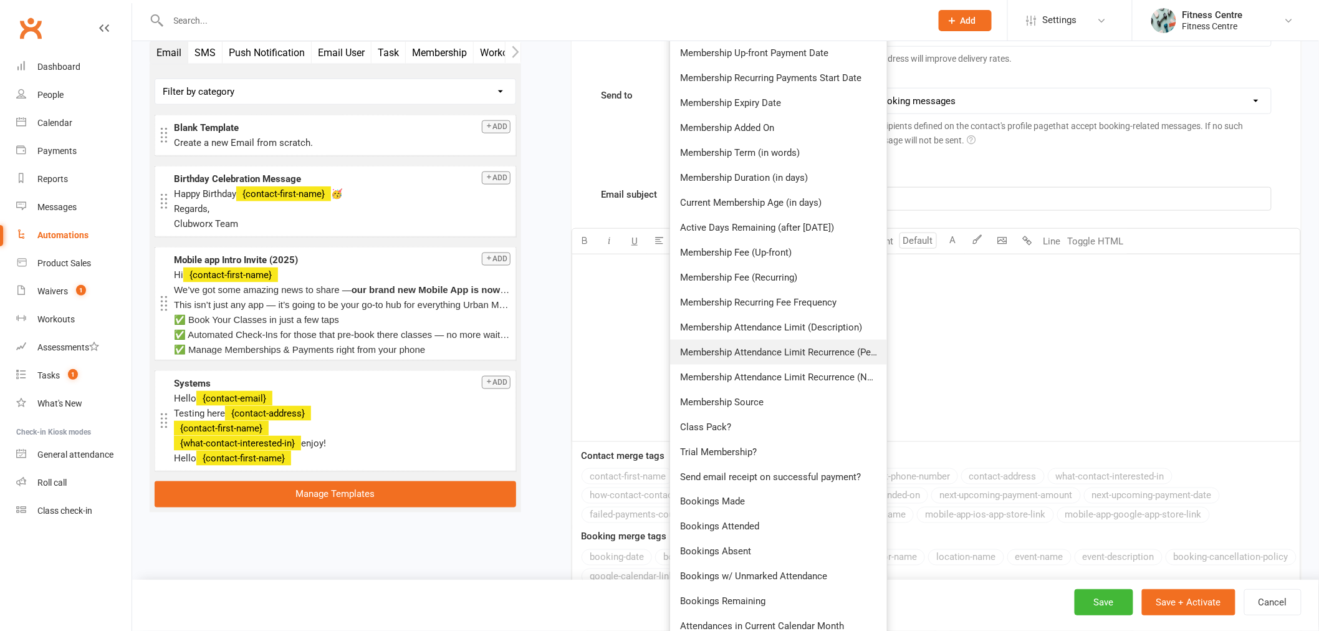
scroll to position [532, 0]
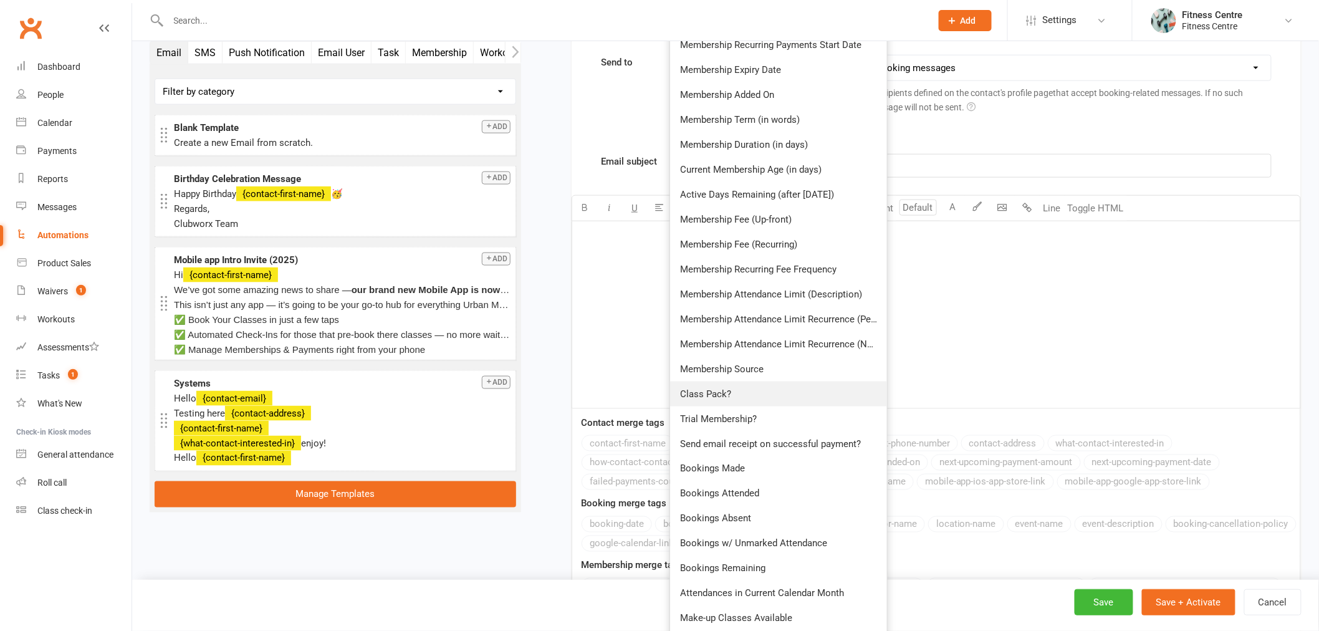
click at [814, 394] on link "Class Pack?" at bounding box center [778, 393] width 217 height 25
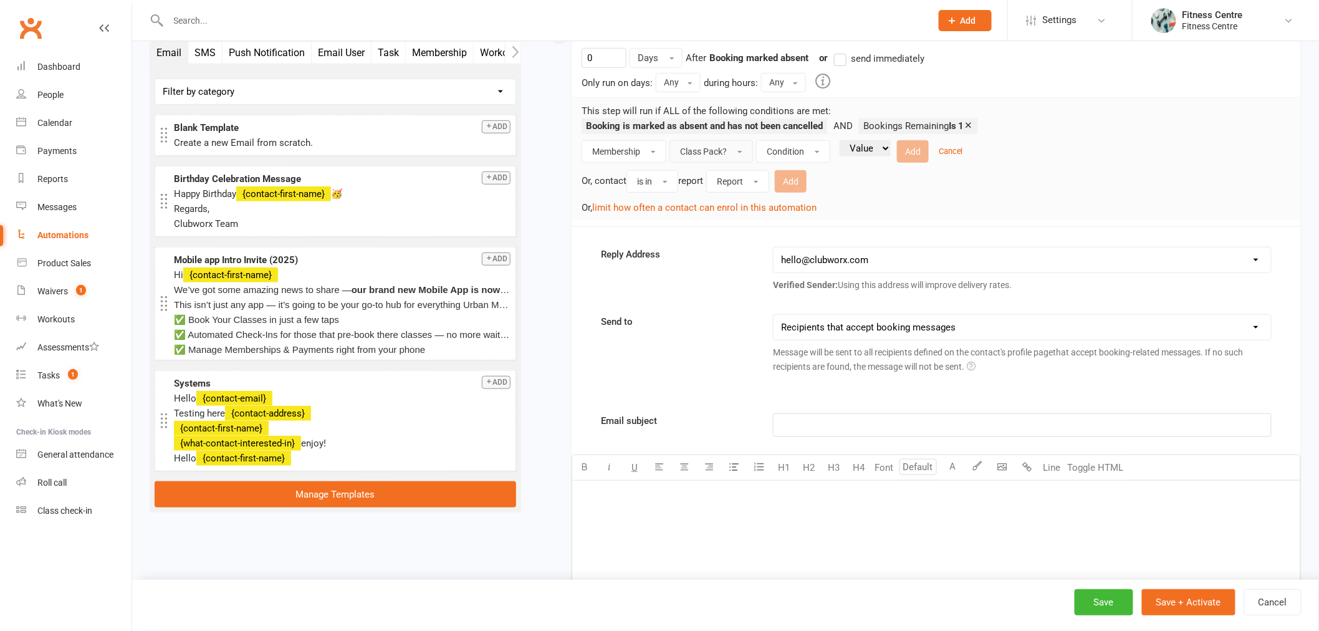
scroll to position [254, 0]
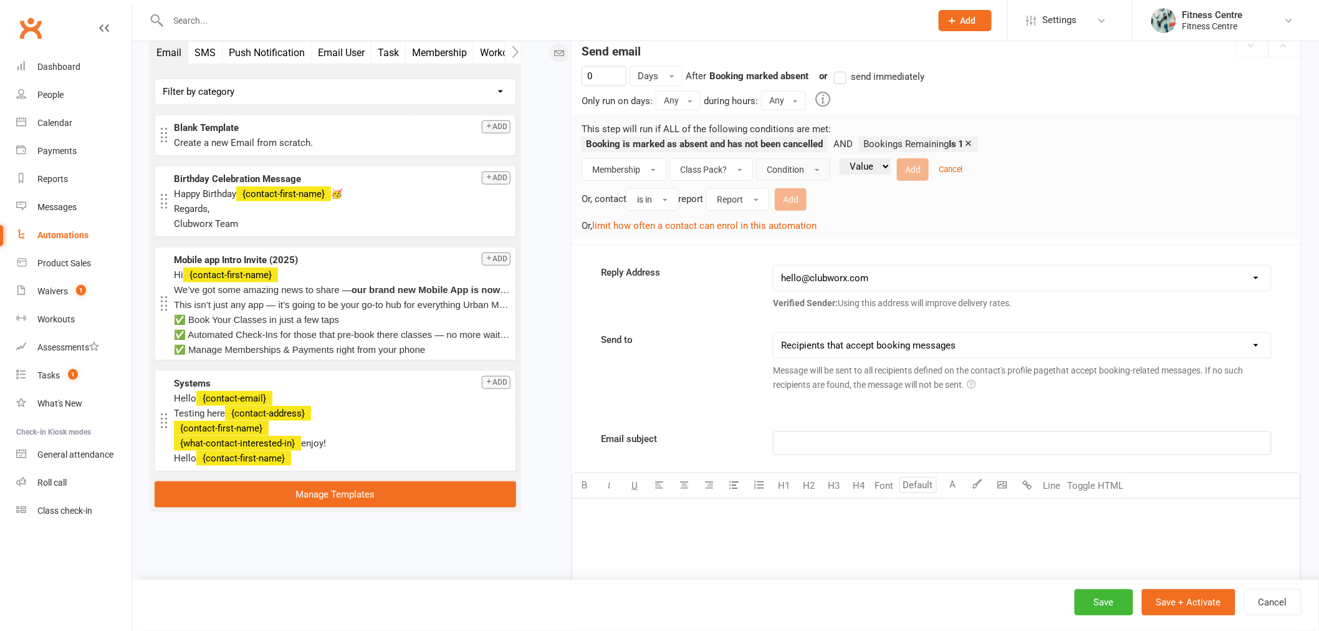
click at [808, 166] on button "Condition" at bounding box center [793, 169] width 74 height 22
click at [806, 185] on link "Is" at bounding box center [818, 197] width 123 height 25
click at [857, 166] on select "Value Yes No" at bounding box center [834, 166] width 51 height 16
select select "true"
click at [809, 159] on select "Value Yes No" at bounding box center [834, 166] width 51 height 16
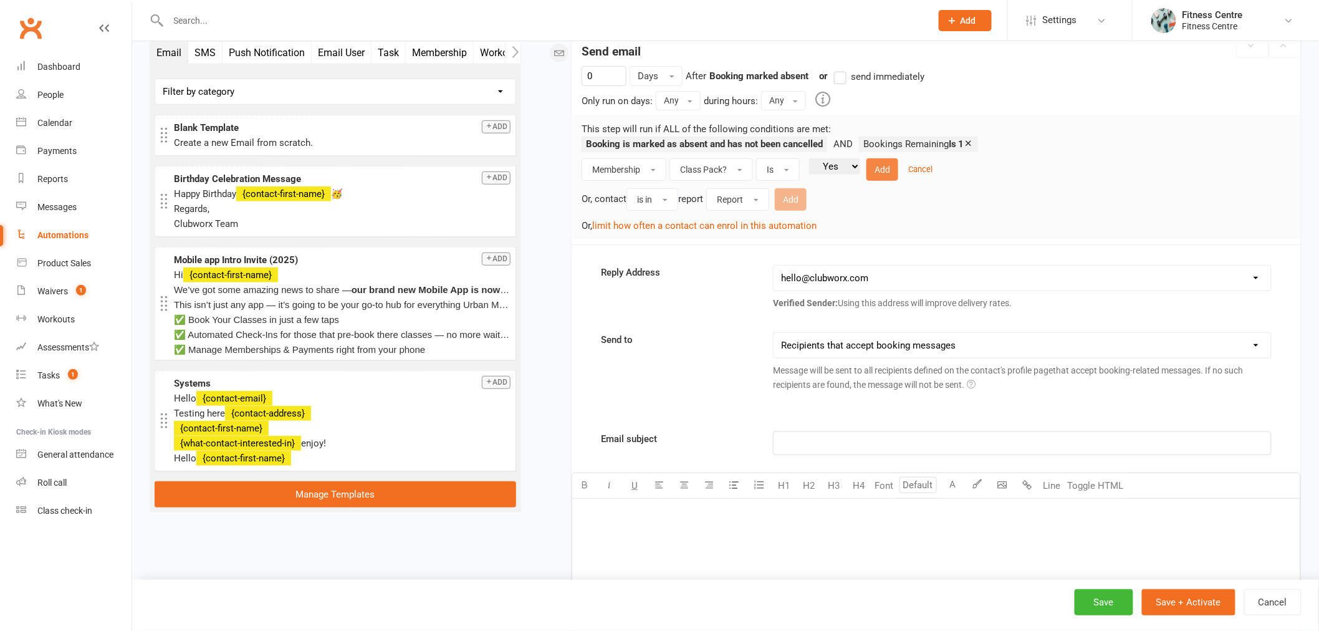
click at [884, 162] on button "Add" at bounding box center [882, 169] width 32 height 22
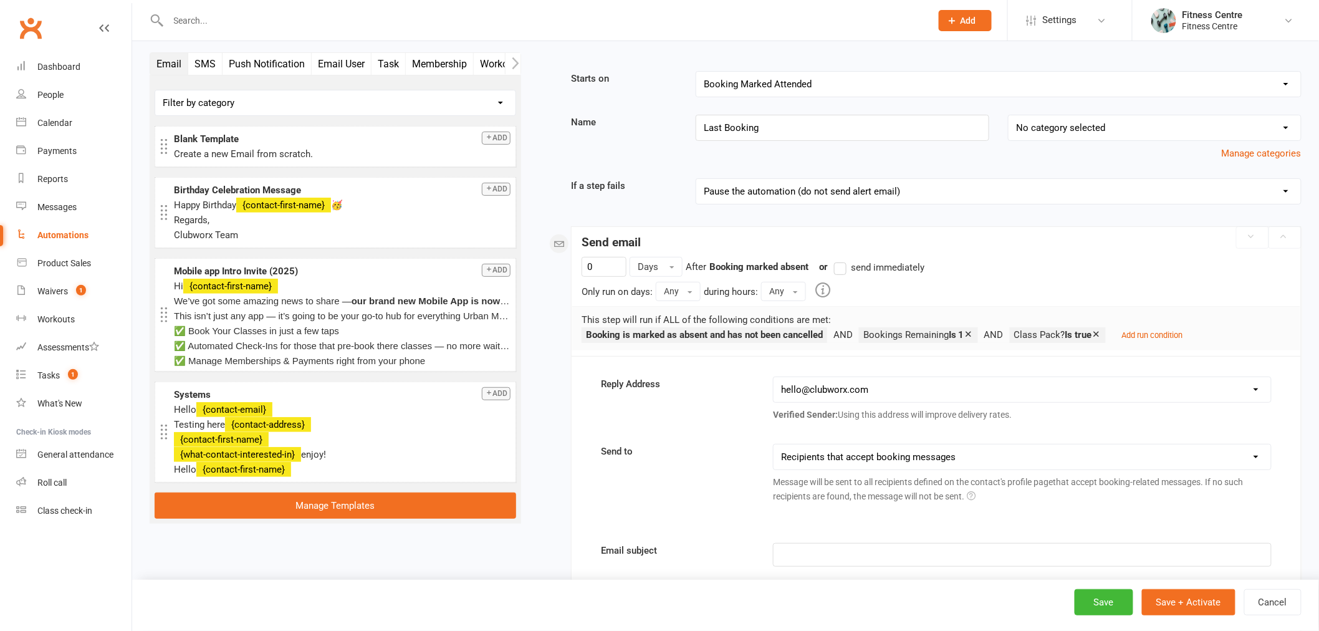
scroll to position [0, 0]
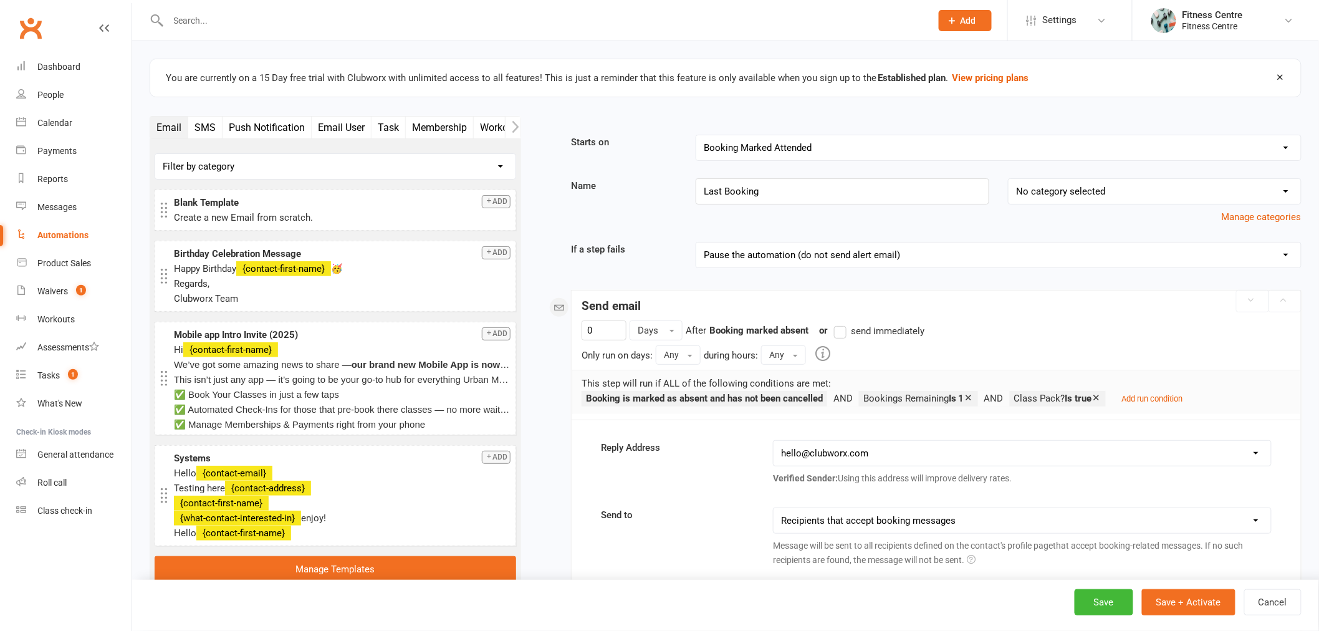
click at [788, 137] on select "Booking Cancelled Booking Due Booking Late-Cancelled Booking Marked Absent Book…" at bounding box center [998, 147] width 604 height 25
select select "4"
click at [696, 135] on select "Booking Cancelled Booking Due Booking Late-Cancelled Booking Marked Absent Book…" at bounding box center [998, 147] width 604 height 25
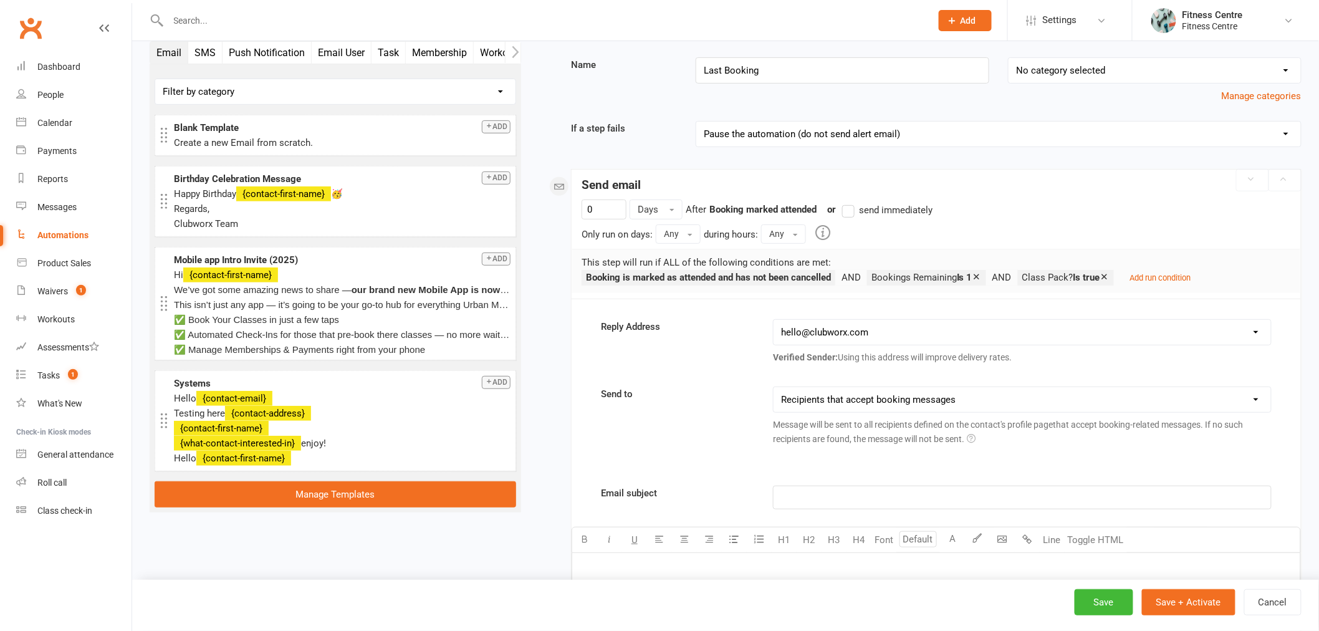
scroll to position [69, 0]
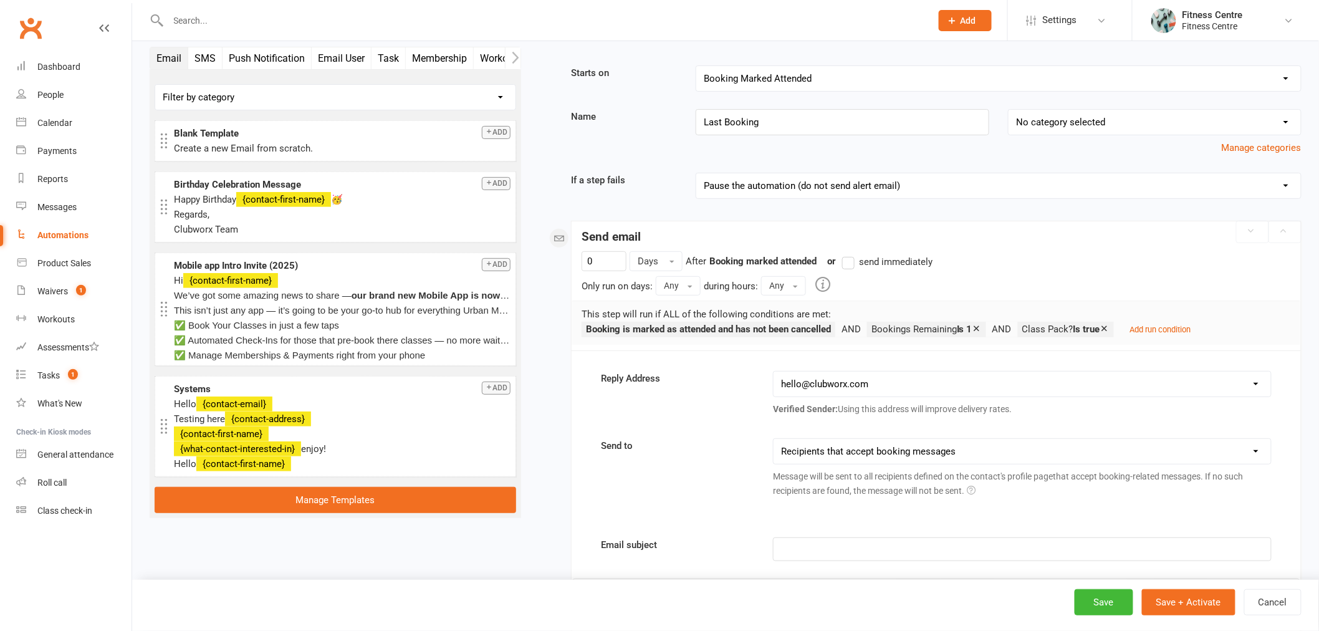
drag, startPoint x: 284, startPoint y: 537, endPoint x: 269, endPoint y: 524, distance: 19.5
click at [284, 537] on div "Email SMS Push Notification Email User Task Membership Workout Mobile App Prosp…" at bounding box center [335, 292] width 390 height 491
